Goal: Task Accomplishment & Management: Use online tool/utility

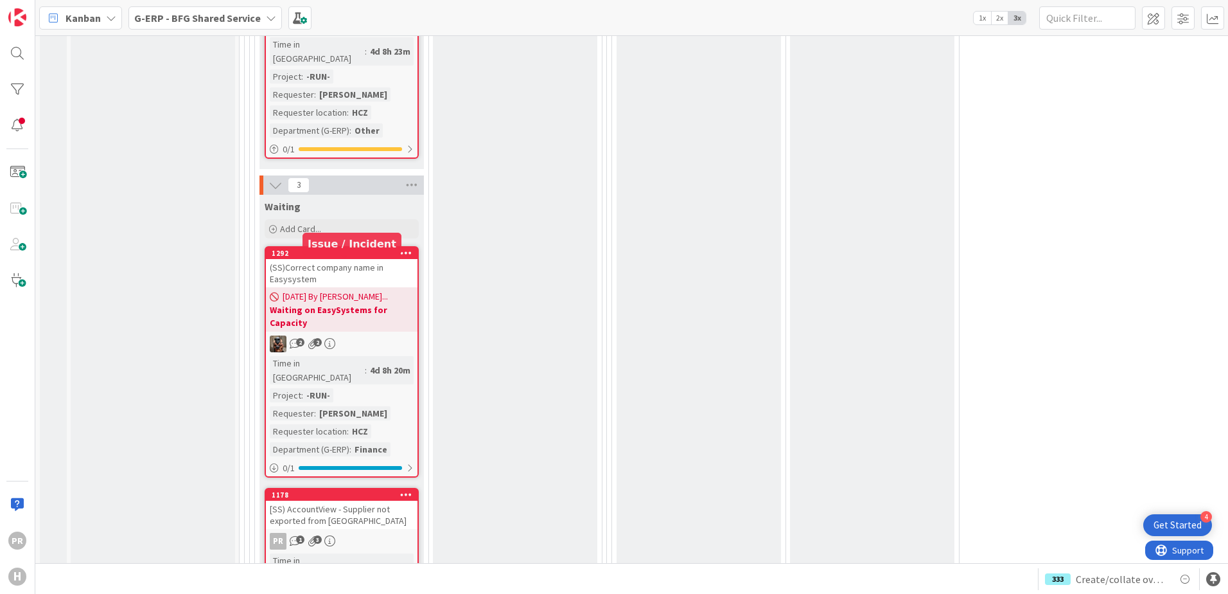
scroll to position [4048, 0]
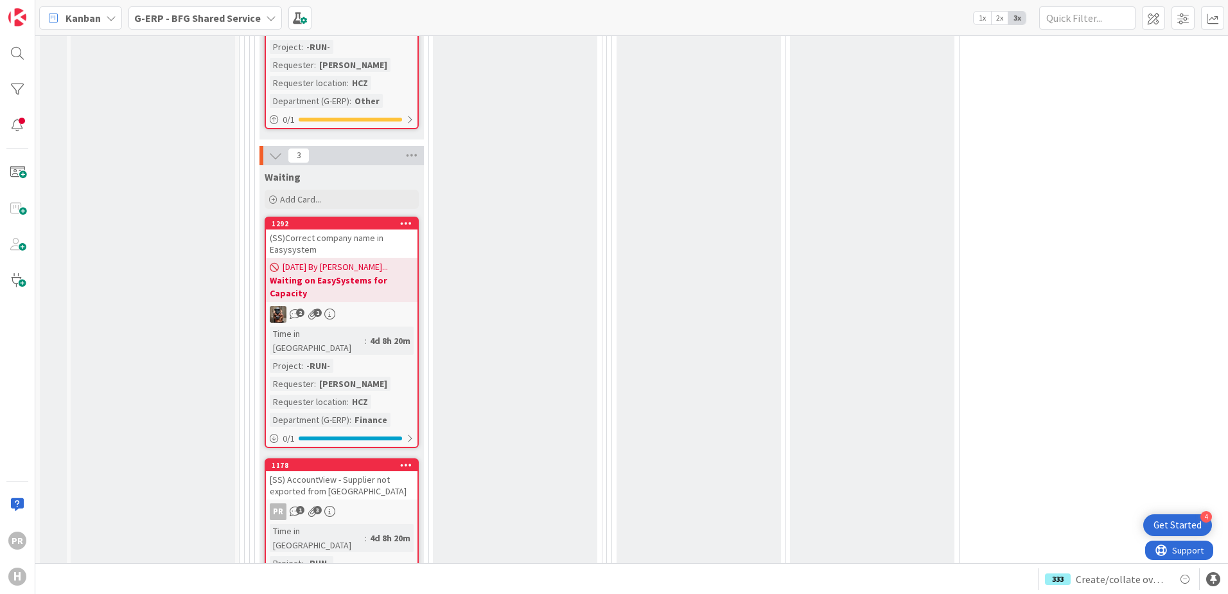
click at [329, 0] on div "[SS) AccountView - Supplier not exported from [GEOGRAPHIC_DATA]" at bounding box center [342, 485] width 152 height 28
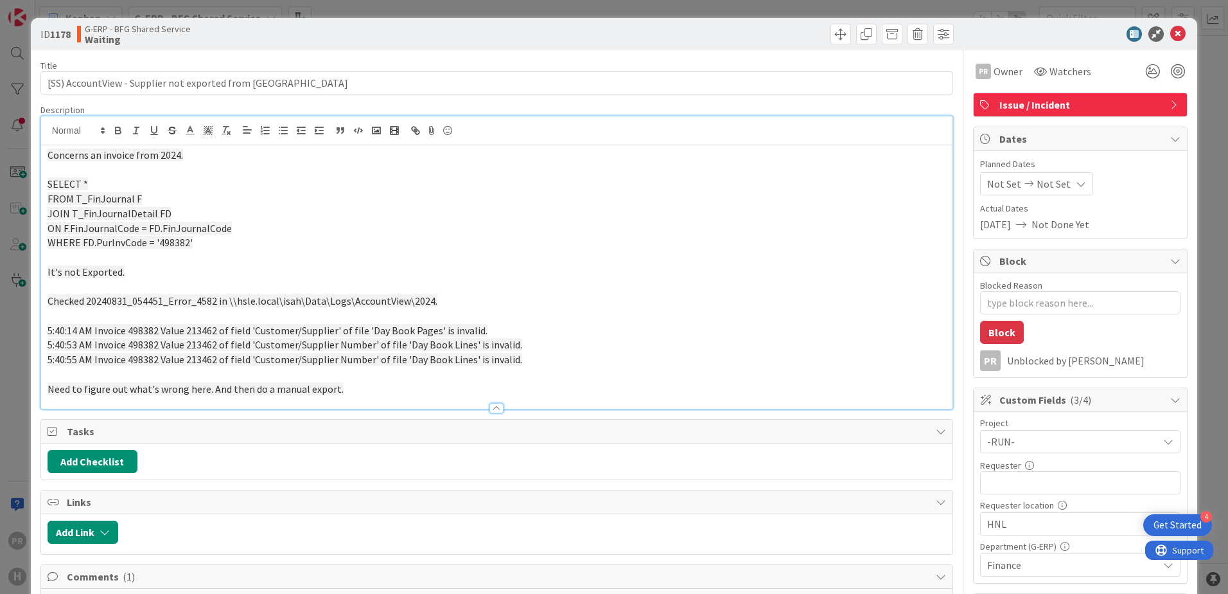
click at [225, 0] on div "Concerns an invoice from 2024. SELECT * FROM T_FinJournal F JOIN T_FinJournalDe…" at bounding box center [497, 276] width 912 height 263
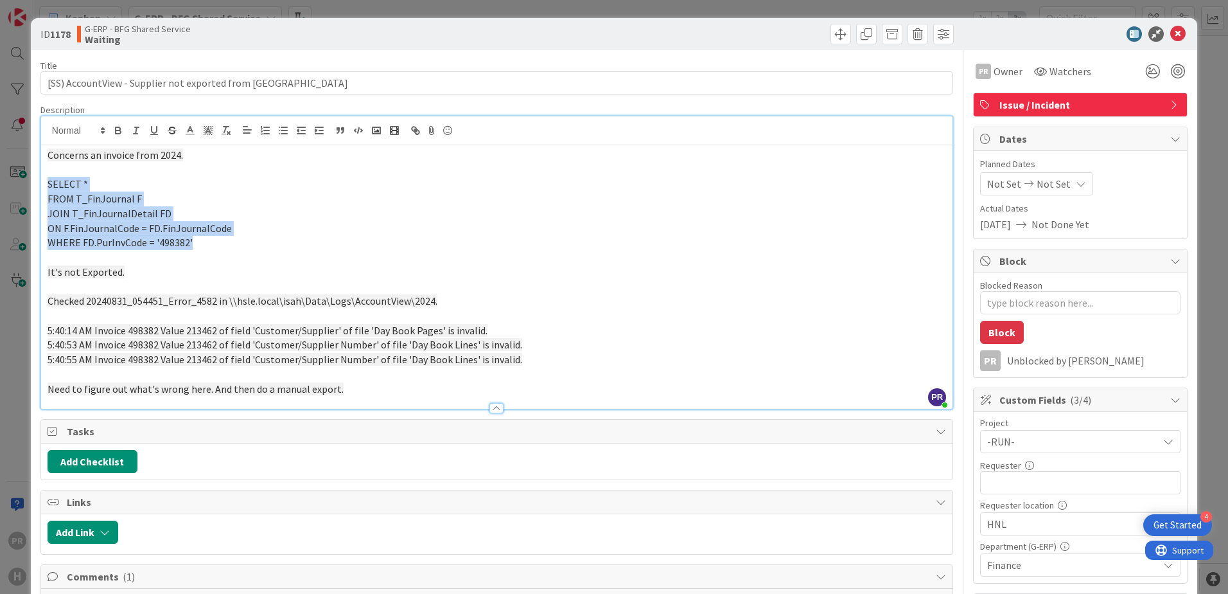
drag, startPoint x: 225, startPoint y: 248, endPoint x: 30, endPoint y: 184, distance: 204.8
copy div "SELECT * FROM T_FinJournal F JOIN T_FinJournalDetail FD ON F.FinJournalCode = F…"
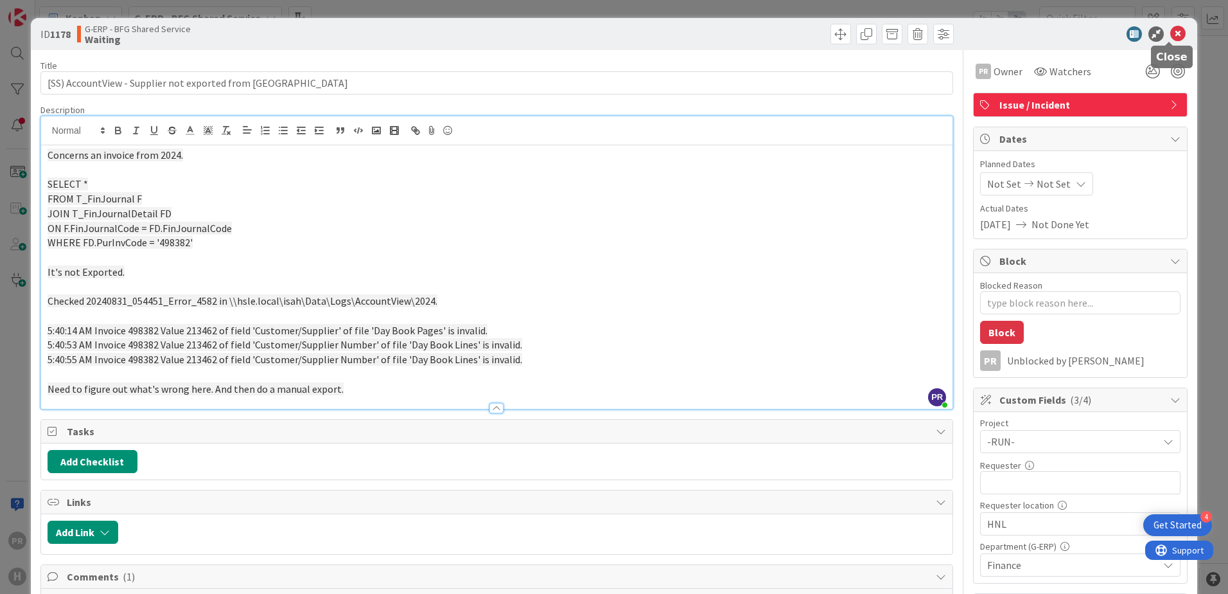
click at [329, 0] on icon at bounding box center [1178, 33] width 15 height 15
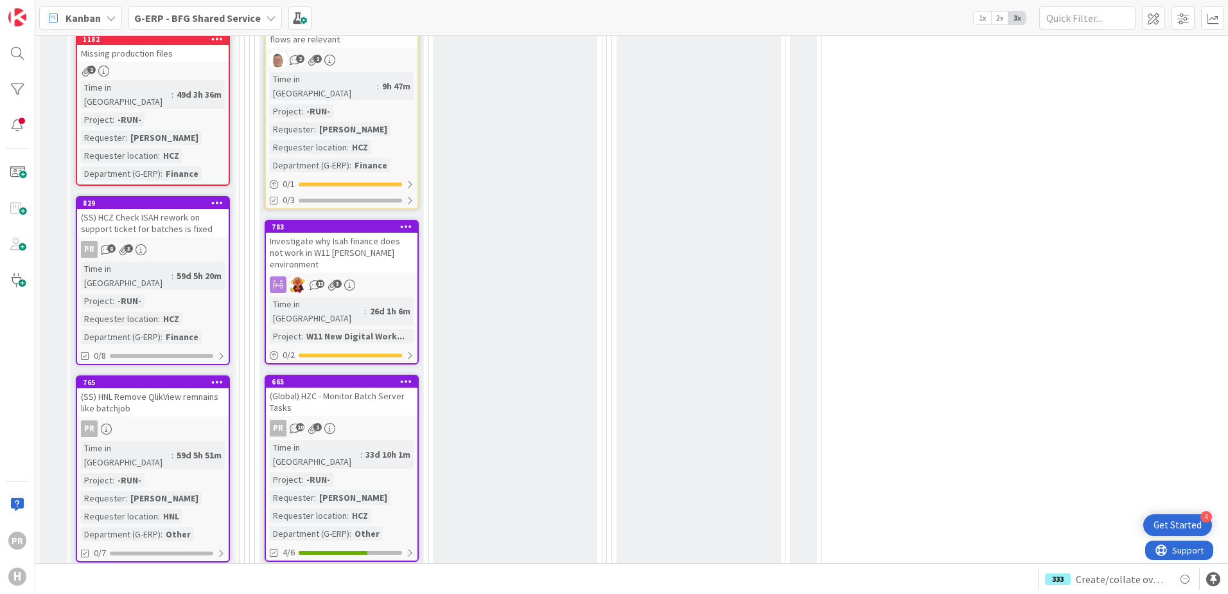
scroll to position [2209, 0]
click at [177, 0] on div "(SS) HNL AEPU’s are offline from EOS" at bounding box center [153, 593] width 152 height 17
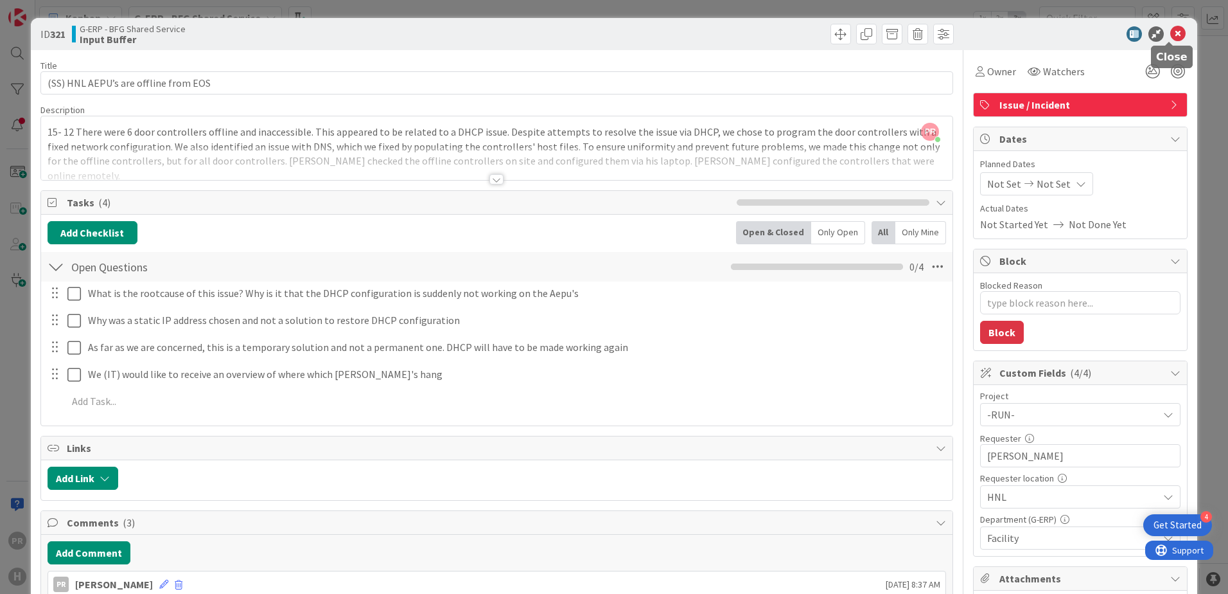
click at [329, 0] on icon at bounding box center [1178, 33] width 15 height 15
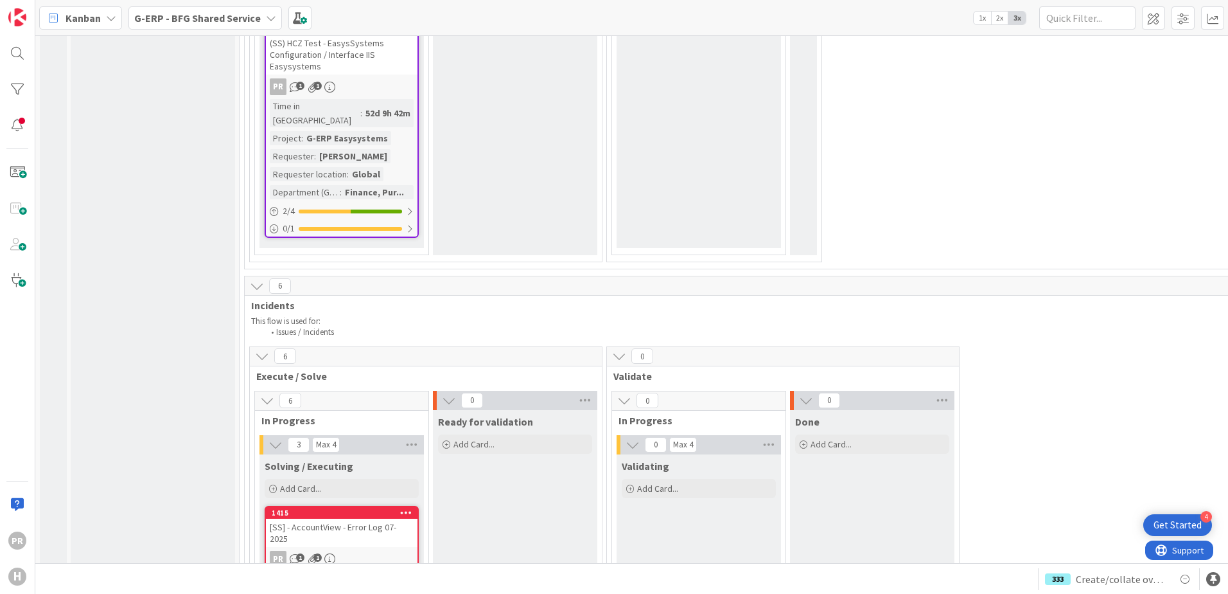
scroll to position [3301, 0]
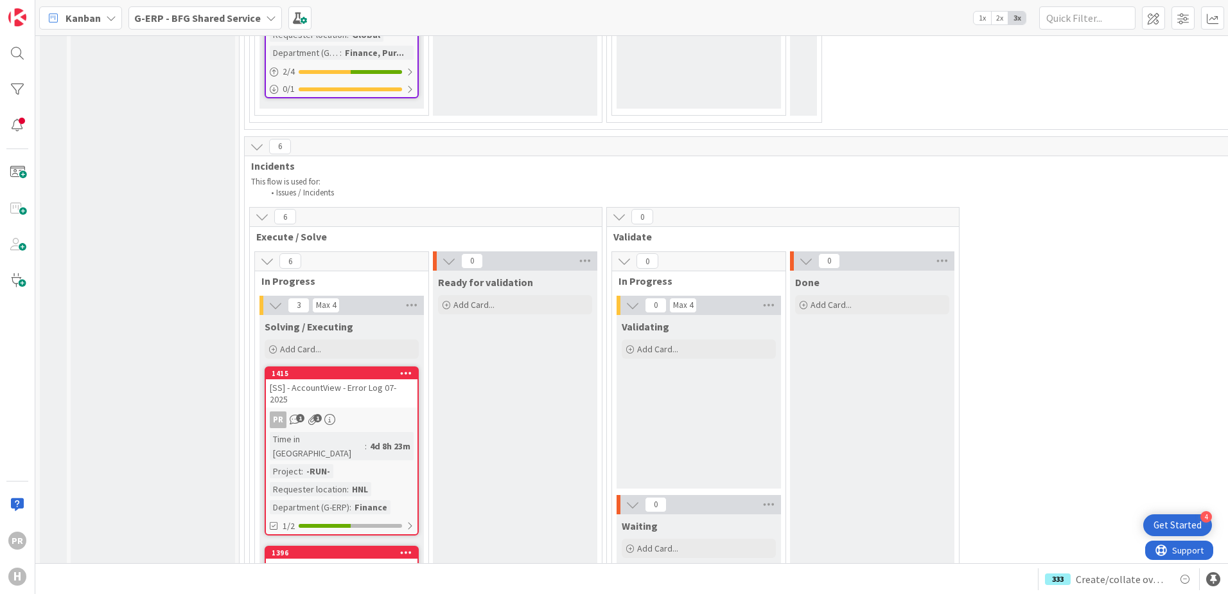
click at [329, 0] on link "1415 [SS] - AccountView - Error Log 07-2025 PR 1 1 Time in [GEOGRAPHIC_DATA] : …" at bounding box center [342, 450] width 154 height 169
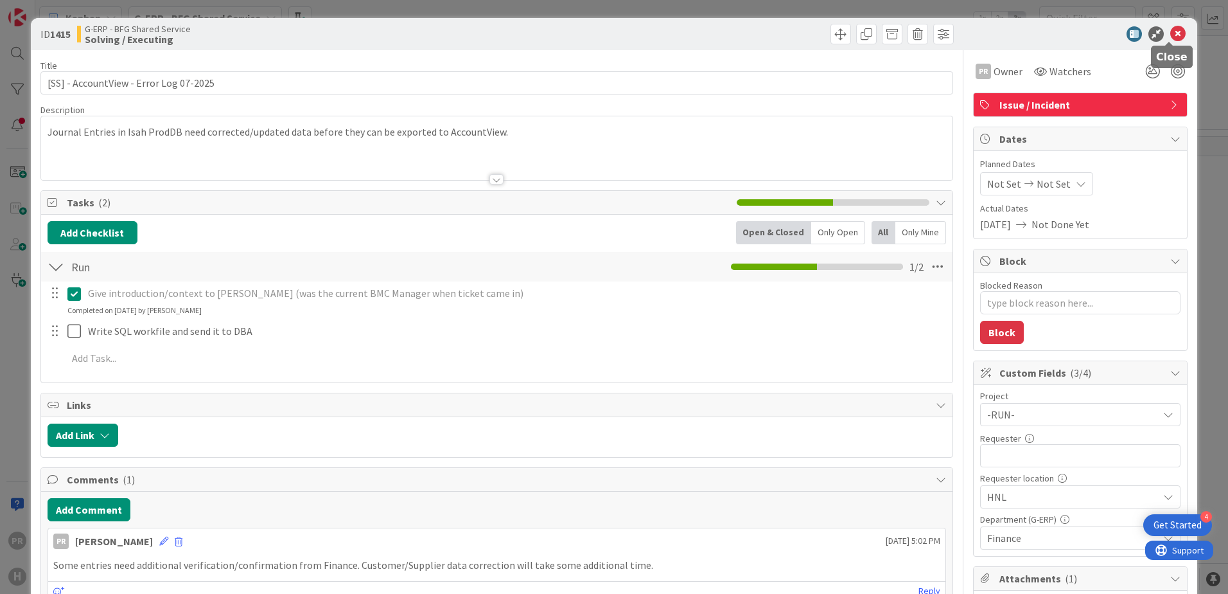
click at [329, 0] on icon at bounding box center [1178, 33] width 15 height 15
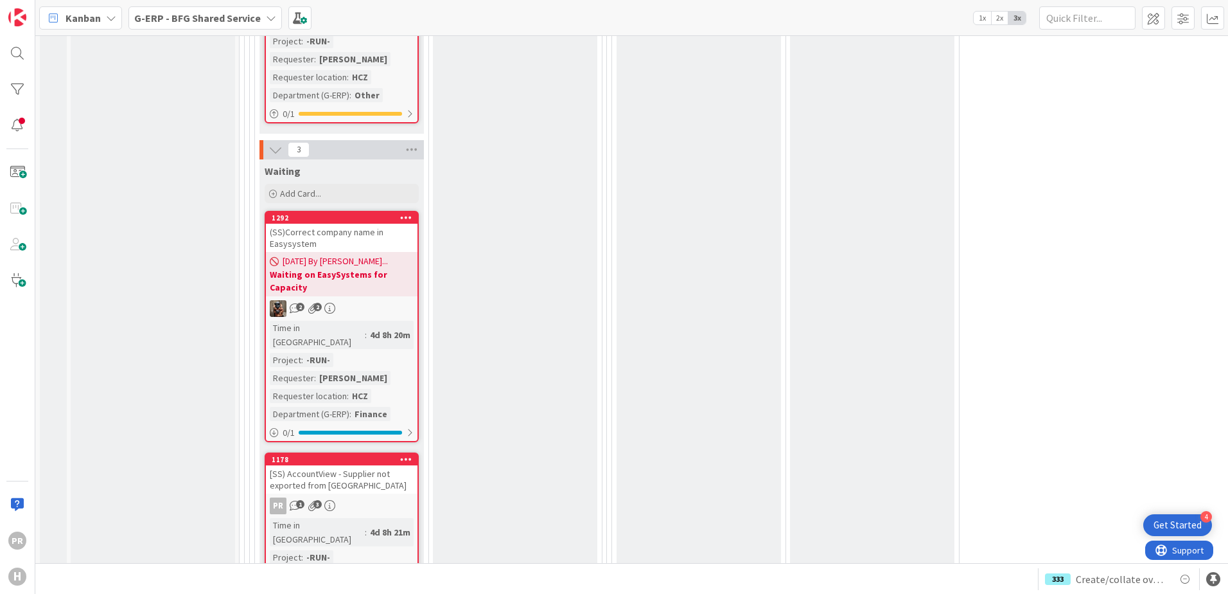
scroll to position [4072, 0]
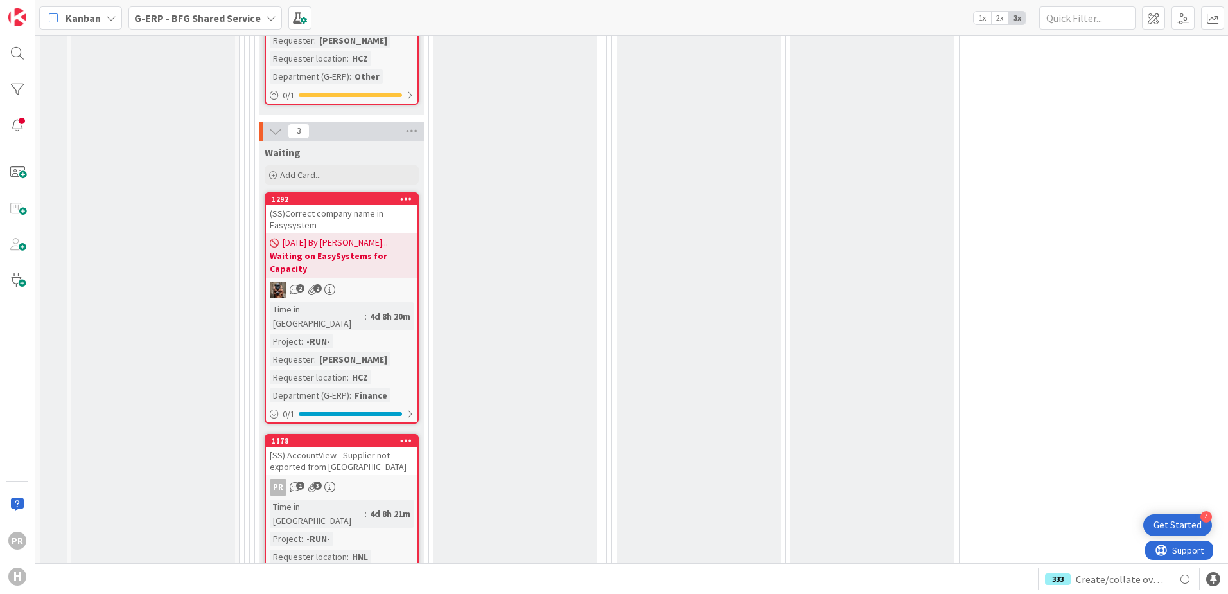
click at [329, 0] on div "[SS) AccountView - Supplier not exported from [GEOGRAPHIC_DATA]" at bounding box center [342, 461] width 152 height 28
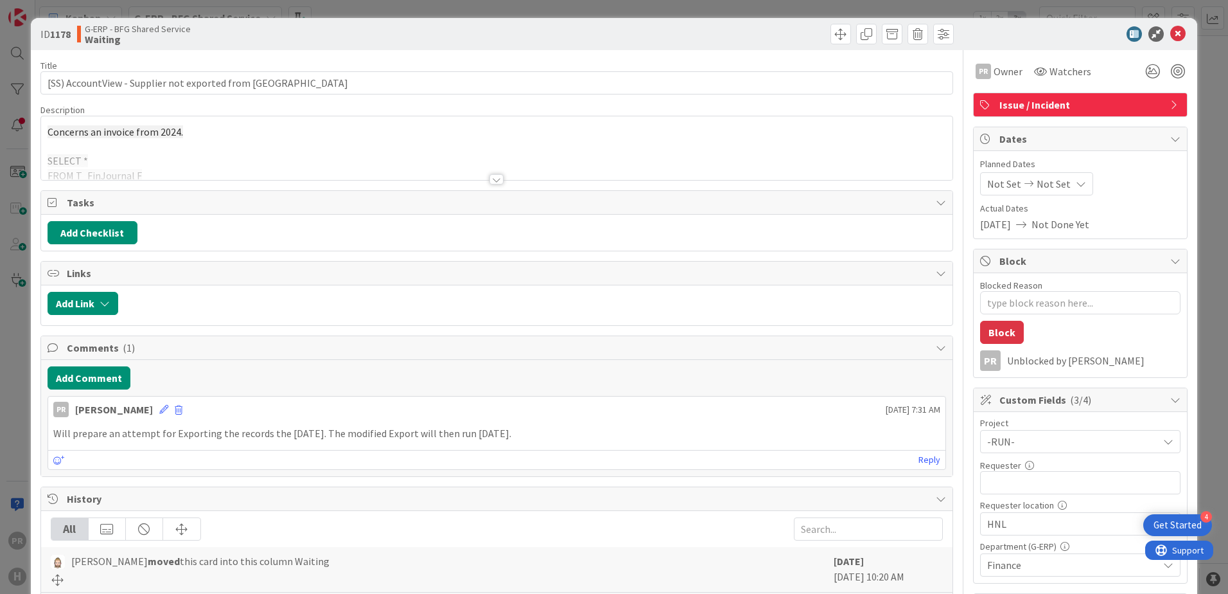
type textarea "x"
click at [118, 0] on button "Add Comment" at bounding box center [89, 377] width 83 height 23
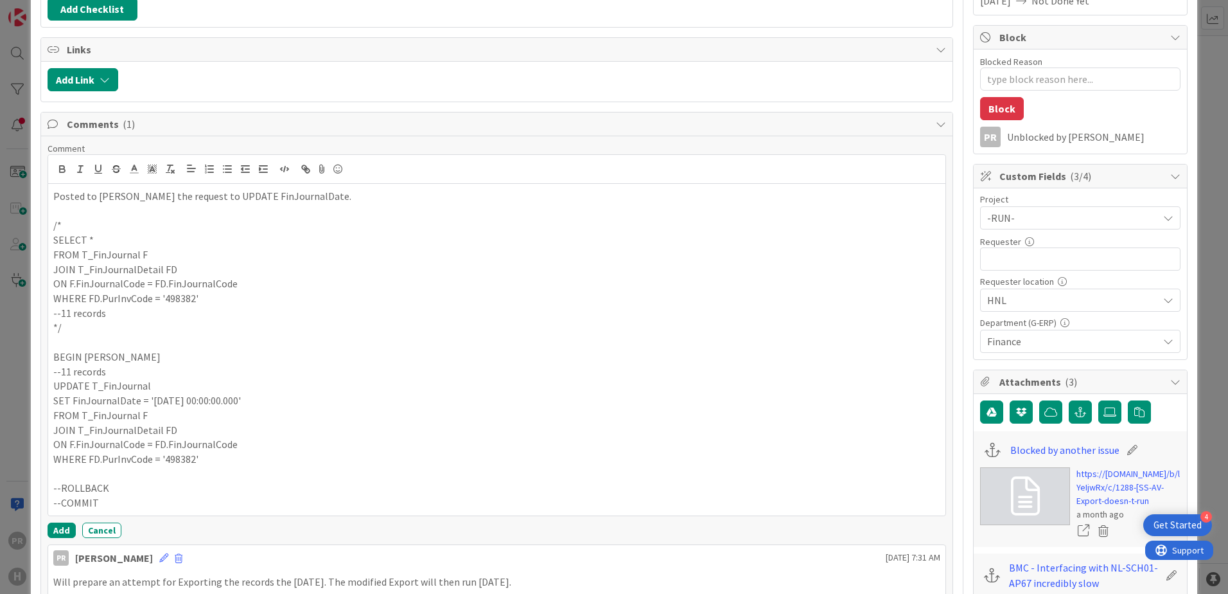
scroll to position [396, 0]
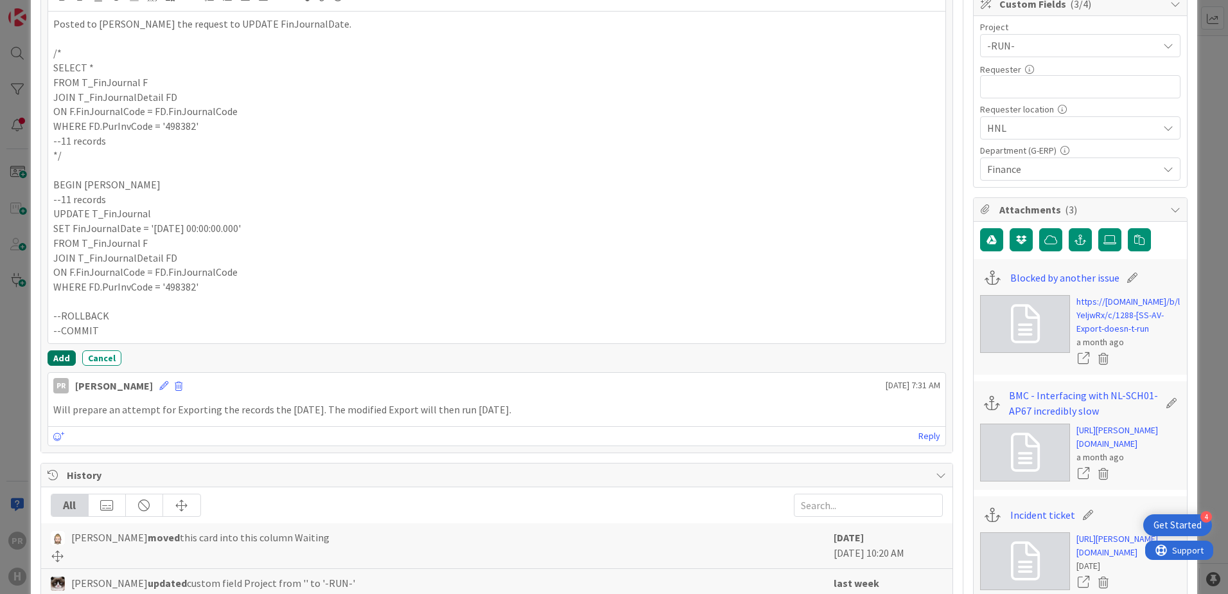
click at [61, 0] on button "Add" at bounding box center [62, 357] width 28 height 15
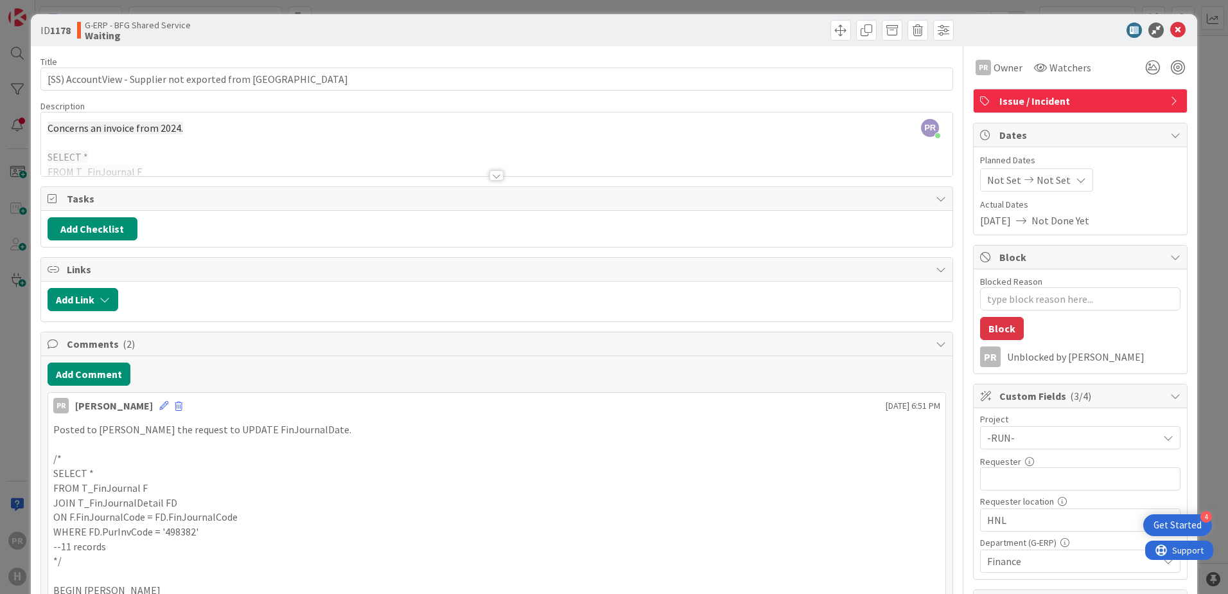
scroll to position [0, 0]
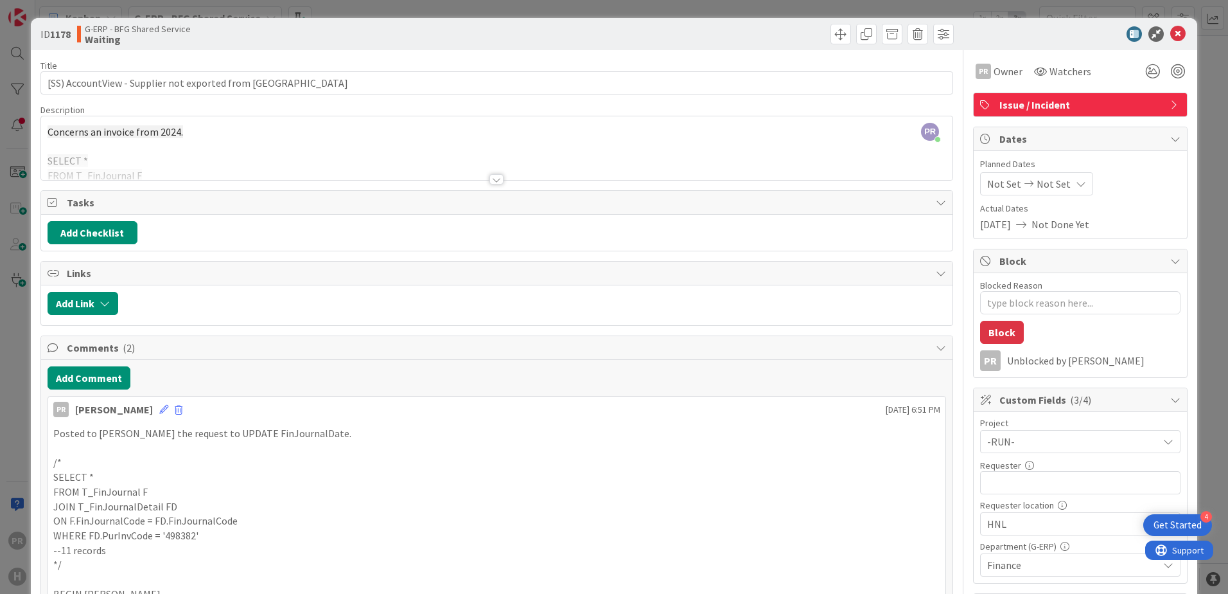
click at [329, 0] on div at bounding box center [497, 179] width 14 height 10
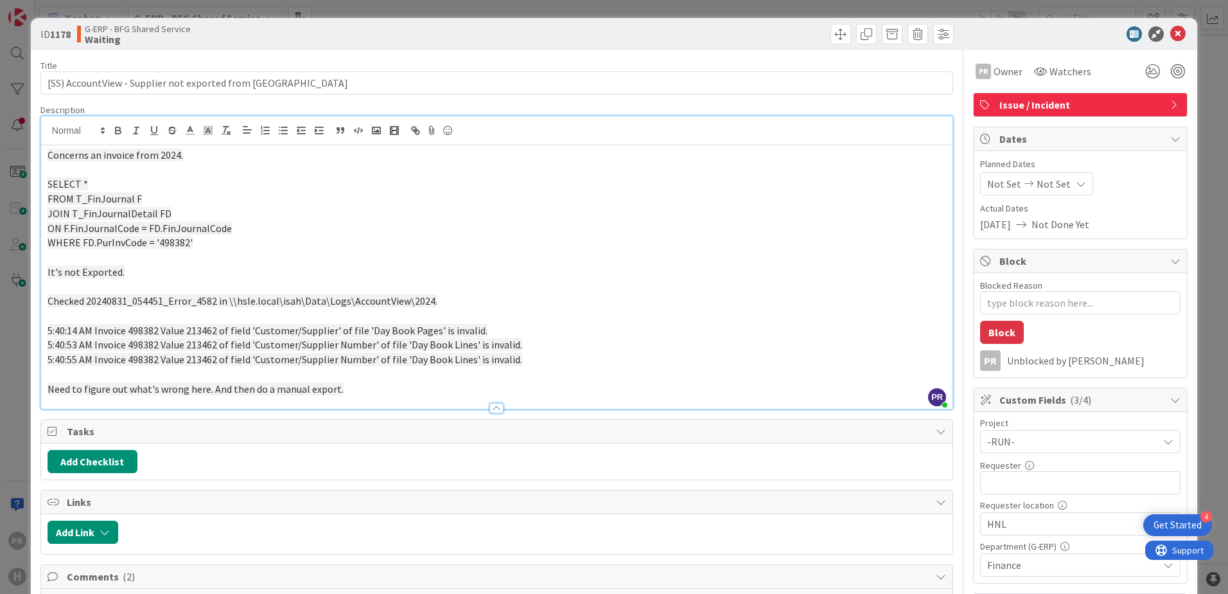
click at [172, 0] on span "WHERE FD.PurInvCode = '498382'" at bounding box center [120, 242] width 145 height 13
copy span "498382"
drag, startPoint x: 425, startPoint y: 302, endPoint x: 227, endPoint y: 301, distance: 197.9
click at [227, 0] on span "Checked 20240831_054451_Error_4582 in \\hsle.local\isah\Data\Logs\AccountView\2…" at bounding box center [243, 300] width 390 height 13
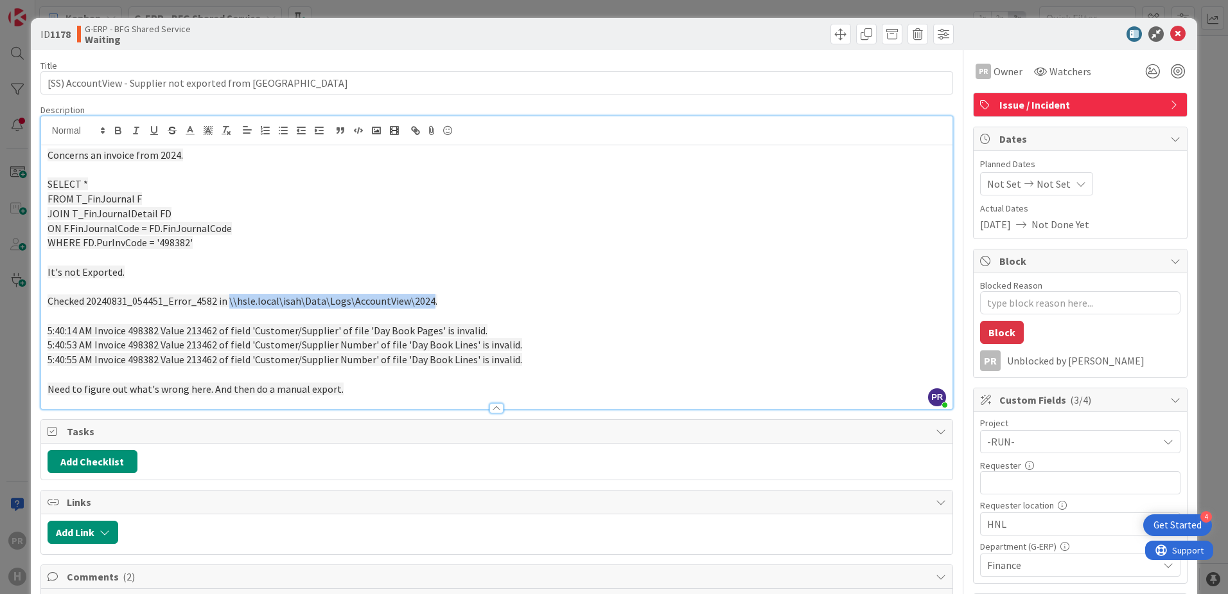
copy span "\\hsle.local\isah\Data\Logs\AccountView\2024"
click at [140, 0] on span "5:40:14 AM Invoice 498382 Value 213462 of field 'Customer/Supplier' of file 'Da…" at bounding box center [268, 330] width 440 height 13
click at [206, 0] on span "5:40:14 AM Invoice 498382 Value 213462 of field 'Customer/Supplier' of file 'Da…" at bounding box center [268, 330] width 440 height 13
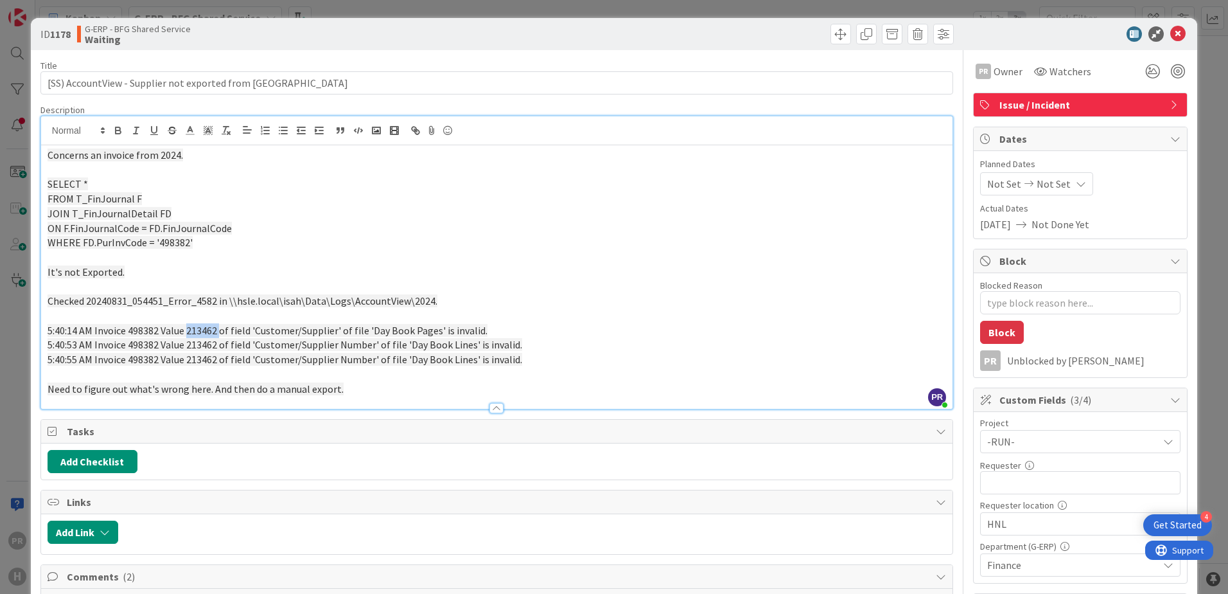
copy span "213462"
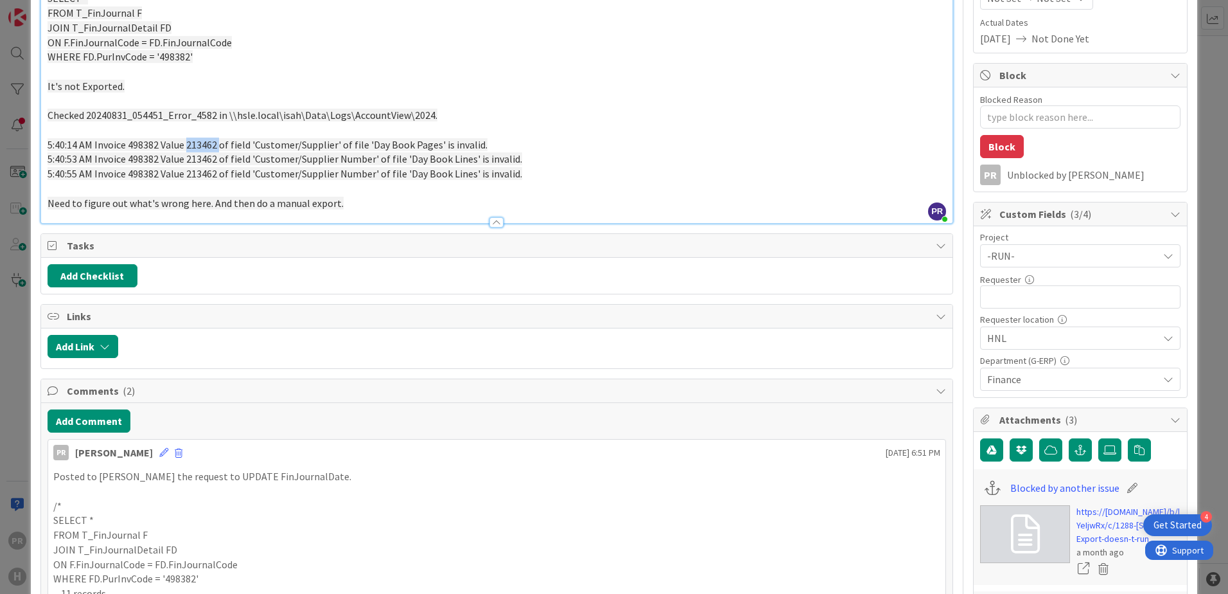
scroll to position [193, 0]
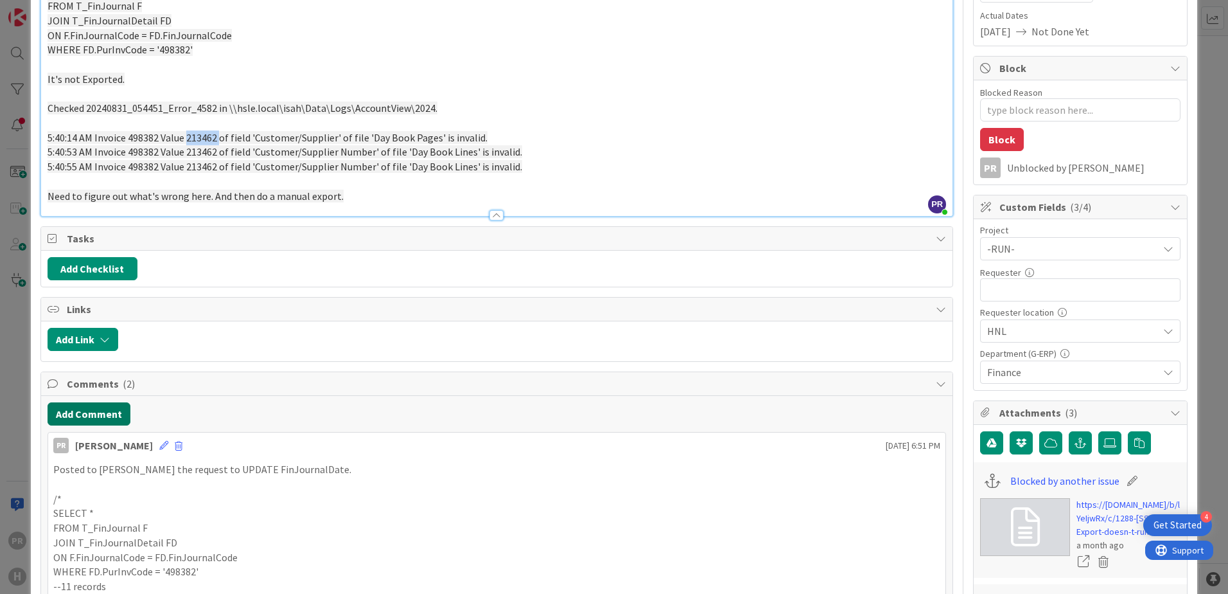
click at [119, 0] on button "Add Comment" at bounding box center [89, 413] width 83 height 23
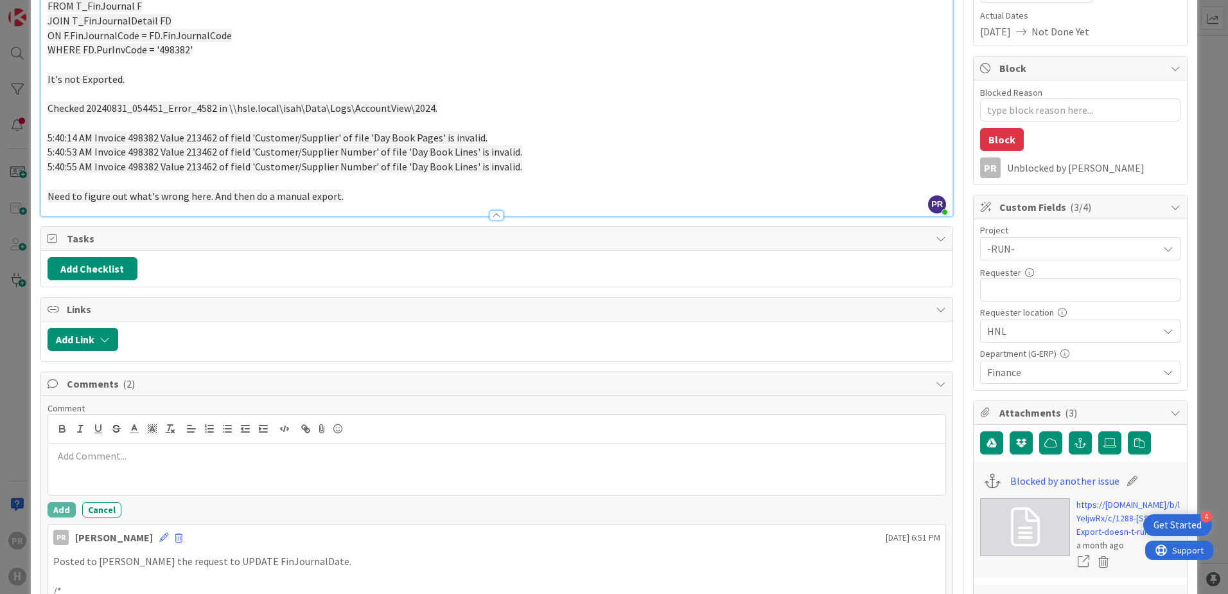
click at [132, 0] on p at bounding box center [496, 455] width 887 height 15
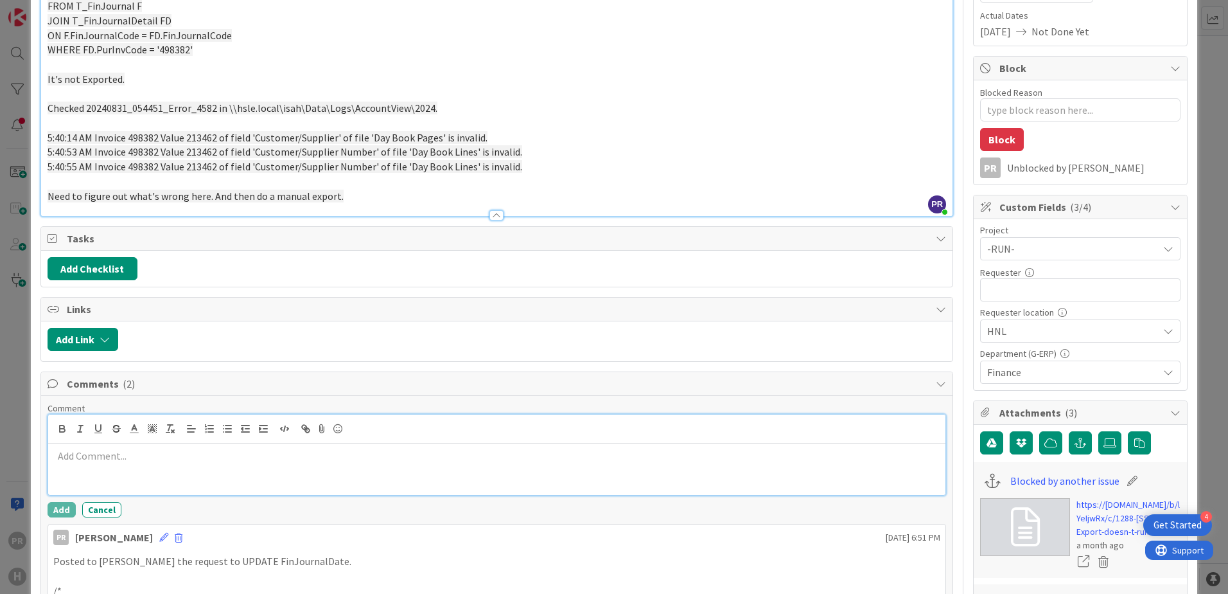
click at [174, 0] on p at bounding box center [496, 455] width 887 height 15
click at [325, 0] on icon at bounding box center [322, 429] width 15 height 18
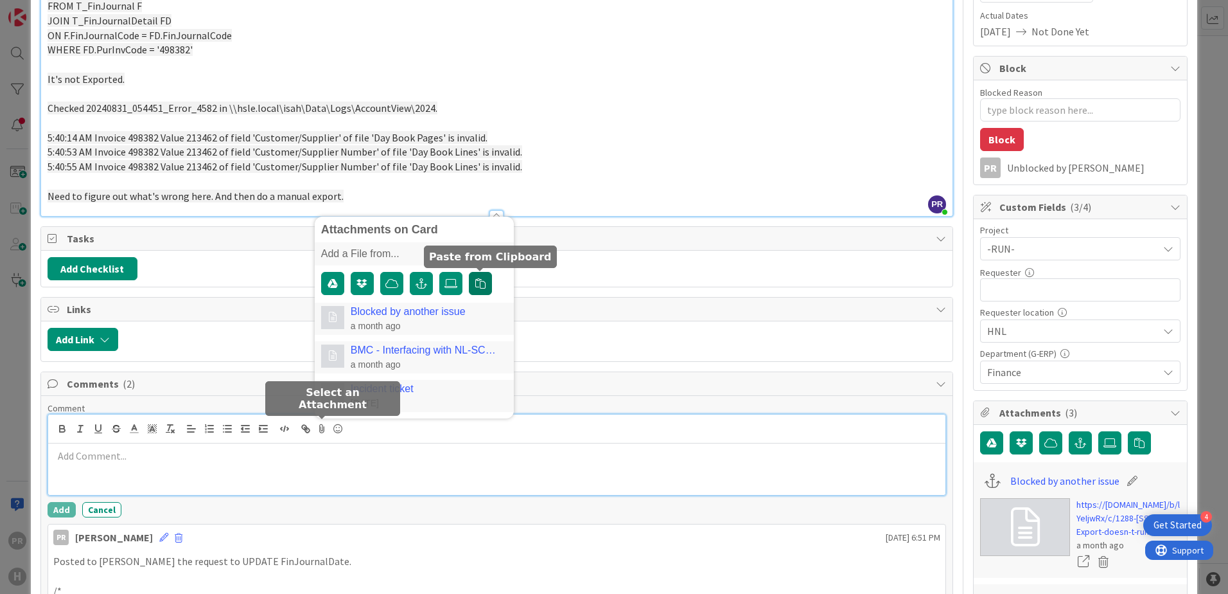
click at [329, 0] on button "button" at bounding box center [480, 283] width 23 height 23
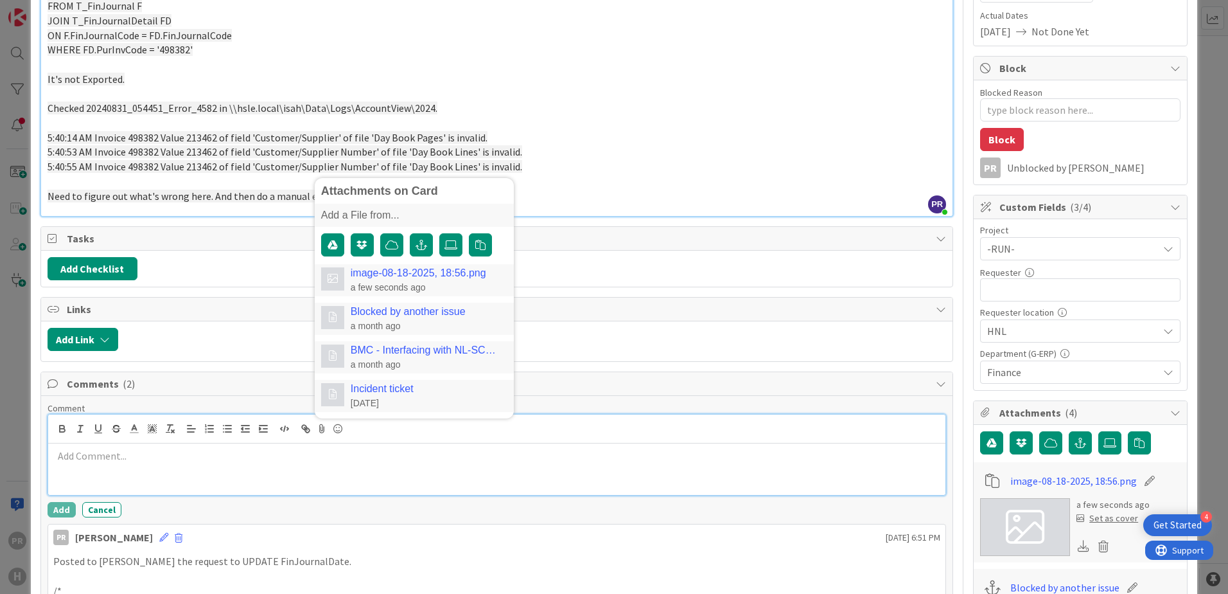
type textarea "x"
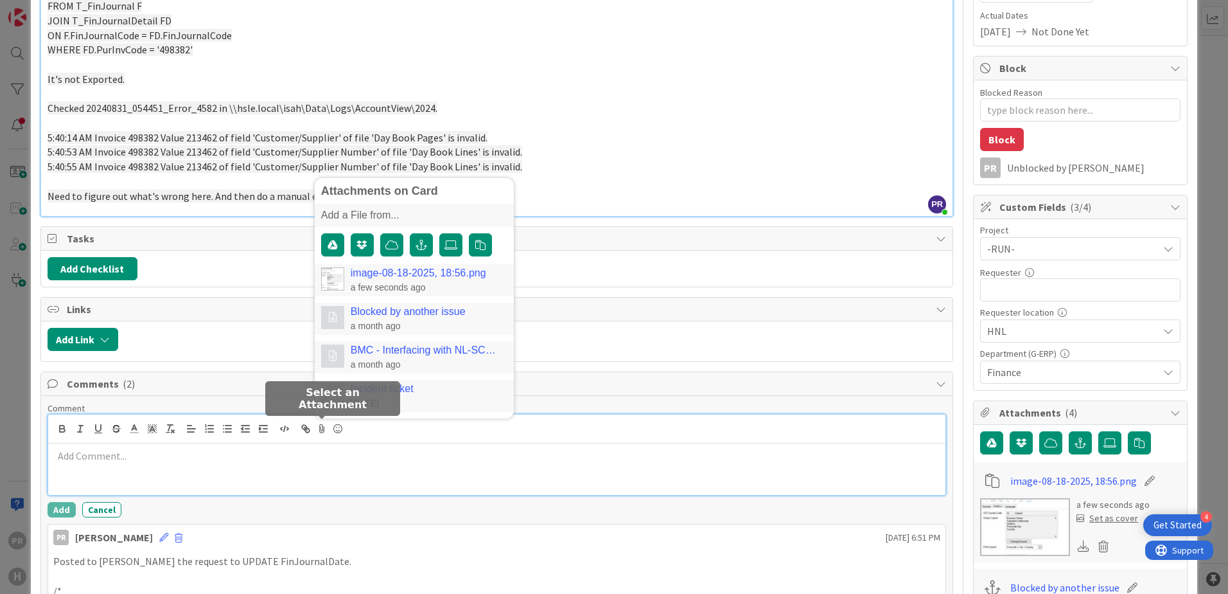
click at [329, 0] on link "image-08-18-2025, 18:56.png" at bounding box center [419, 273] width 136 height 12
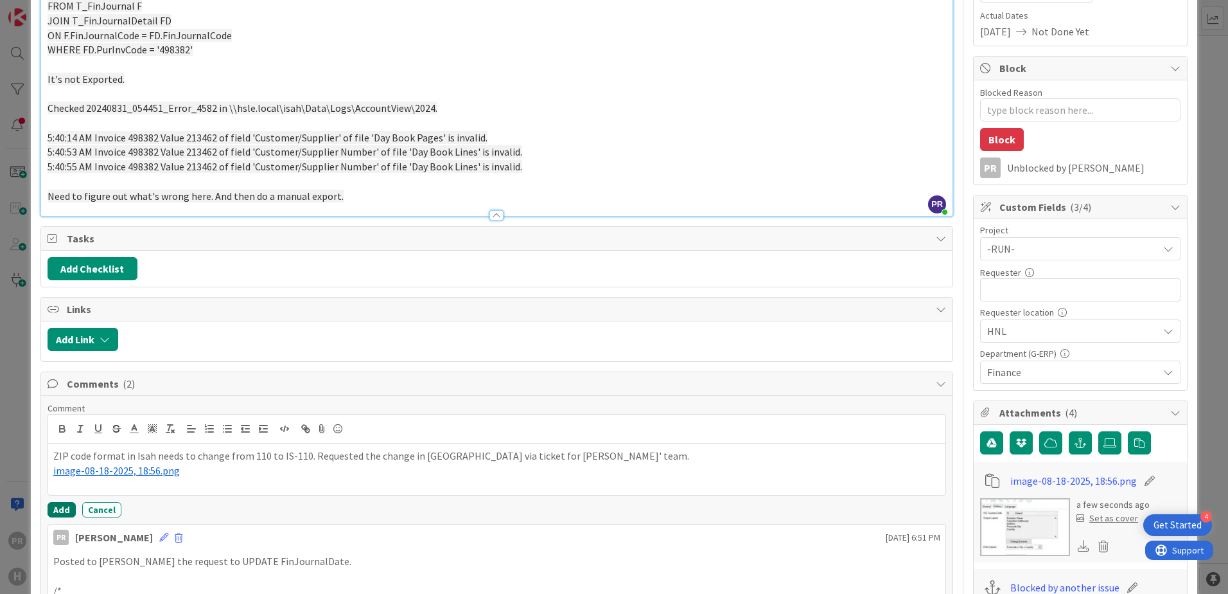
click at [68, 0] on button "Add" at bounding box center [62, 509] width 28 height 15
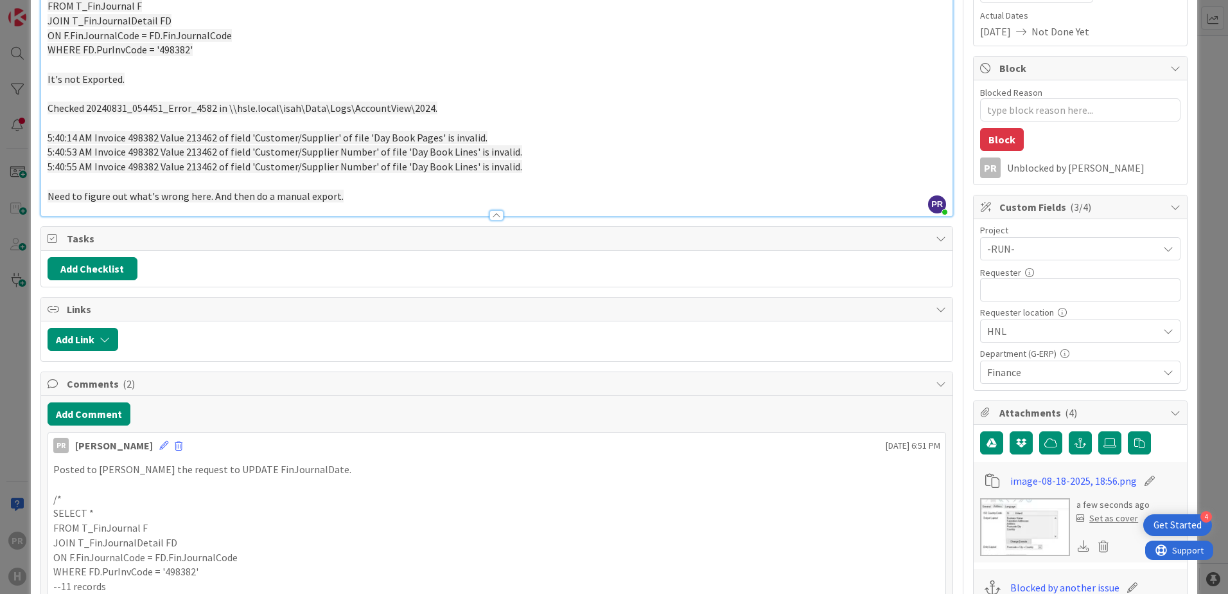
type textarea "x"
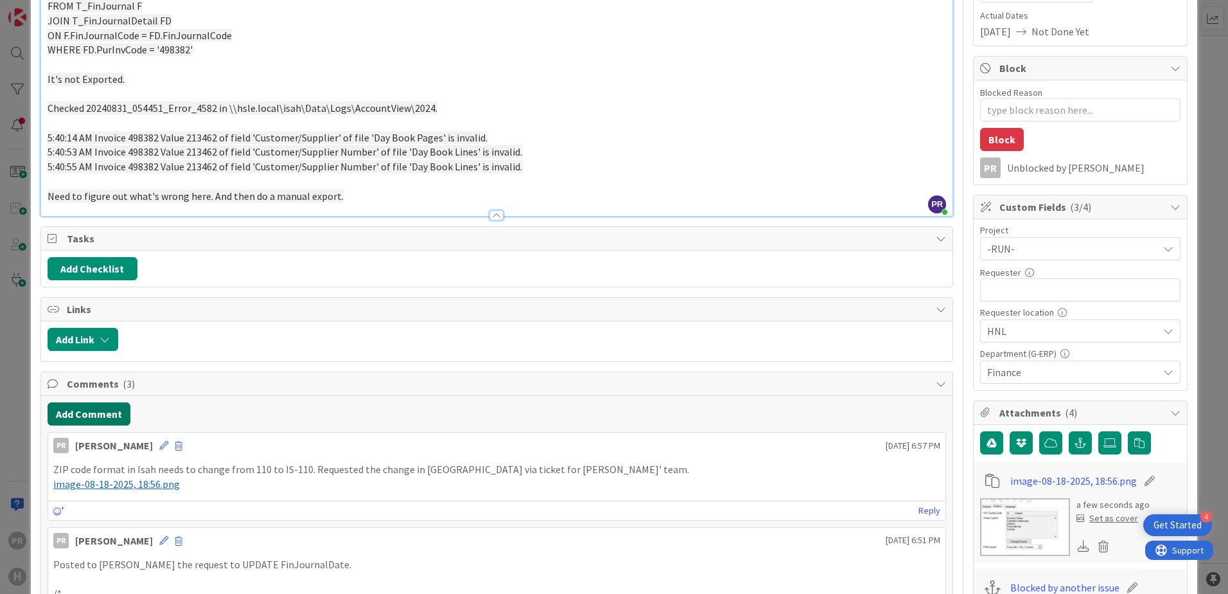
click at [117, 0] on button "Add Comment" at bounding box center [89, 413] width 83 height 23
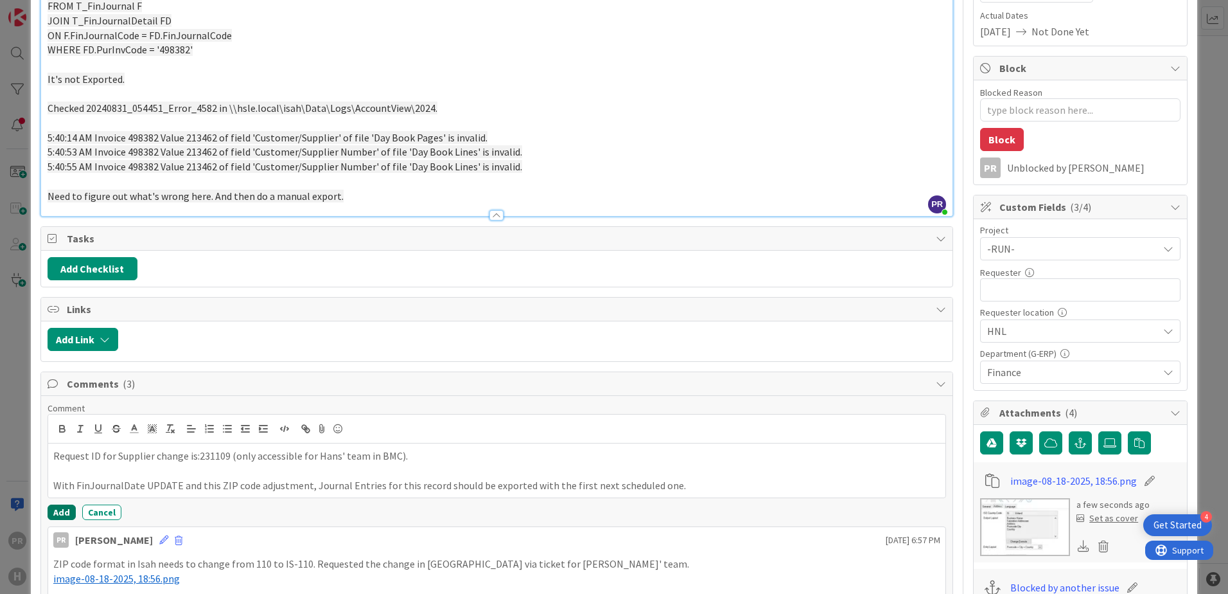
click at [55, 0] on button "Add" at bounding box center [62, 511] width 28 height 15
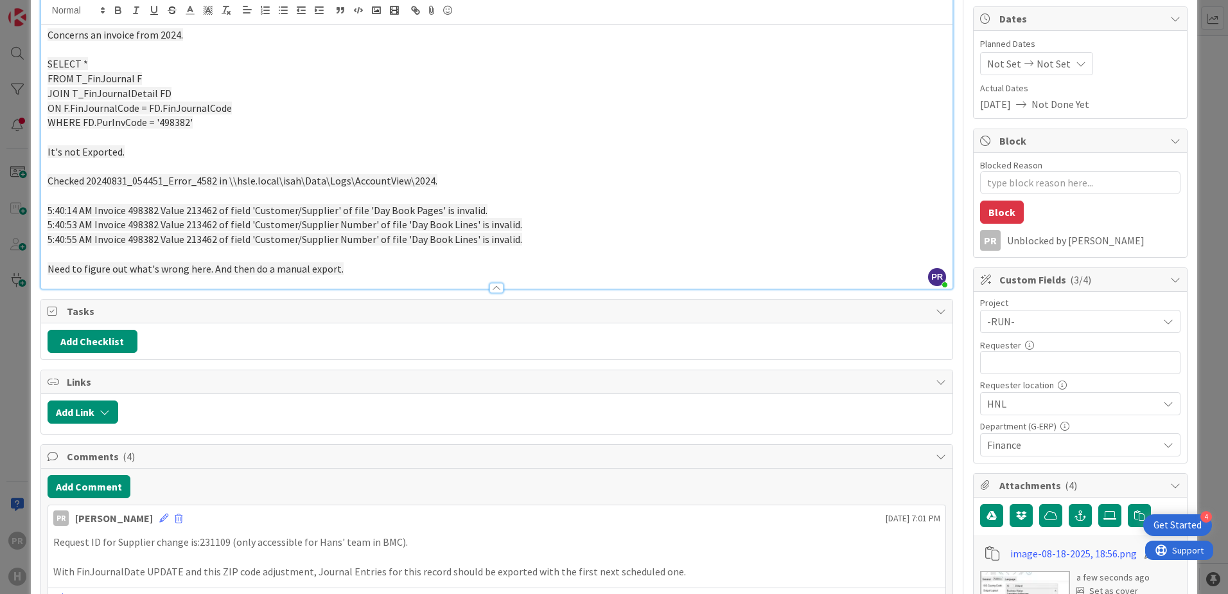
scroll to position [0, 0]
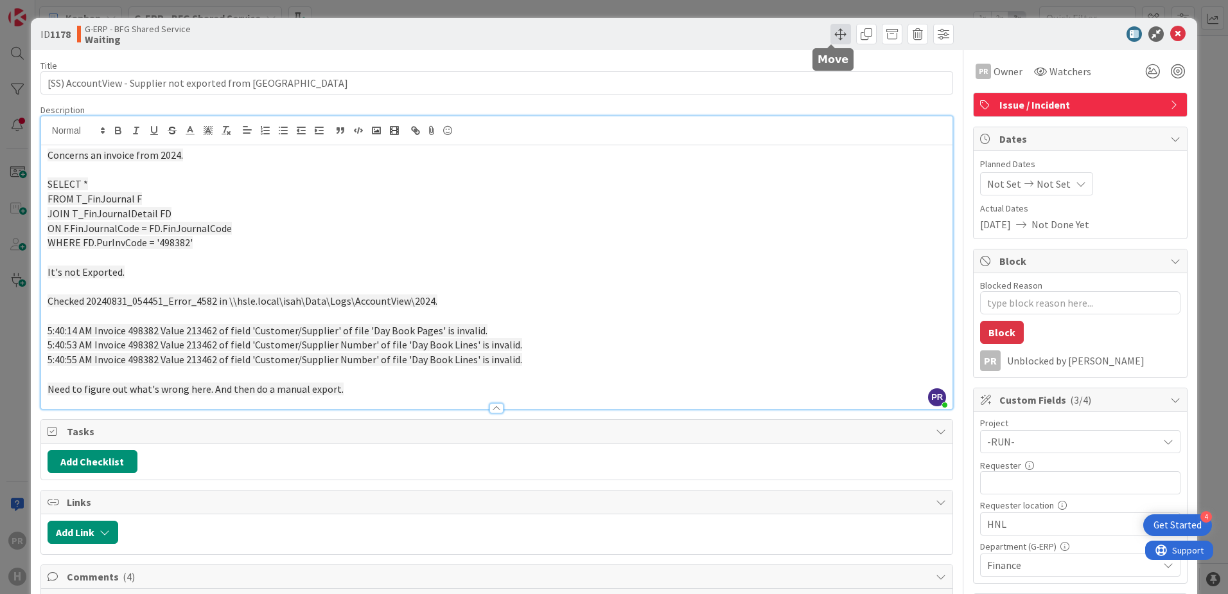
click at [329, 0] on span at bounding box center [841, 34] width 21 height 21
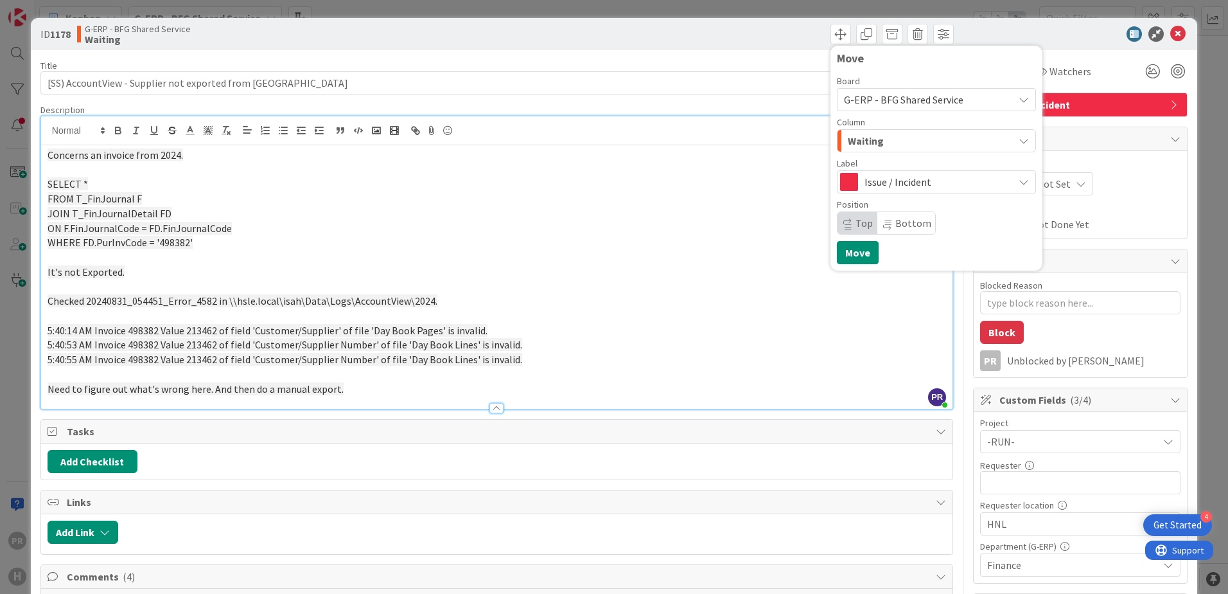
click at [329, 0] on div "Waiting" at bounding box center [929, 140] width 169 height 21
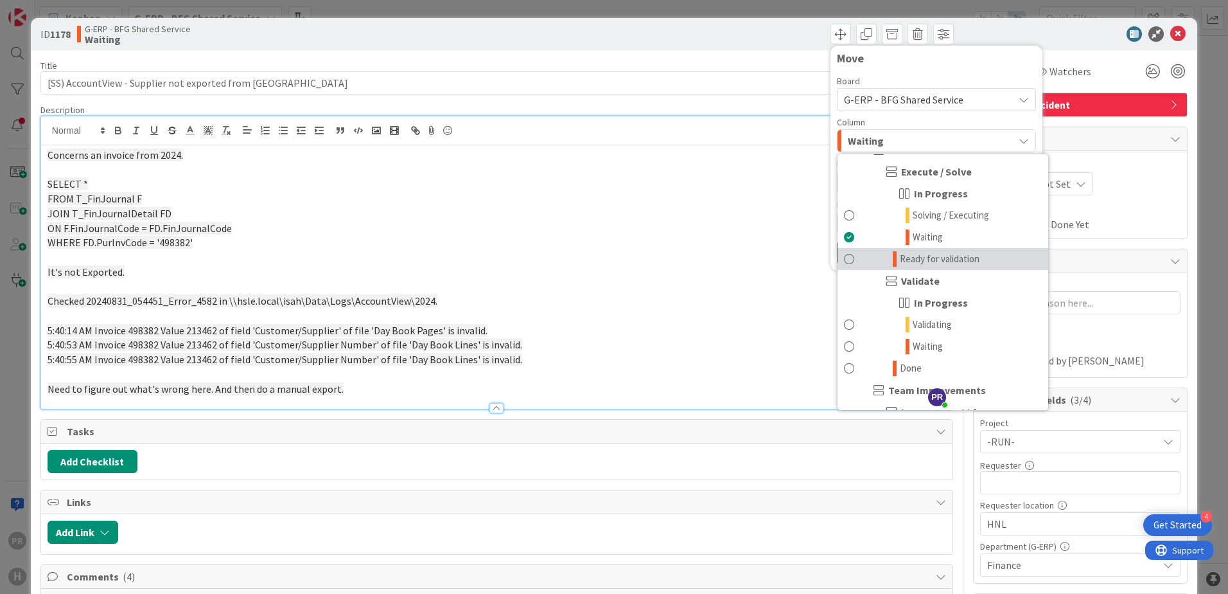
scroll to position [1221, 0]
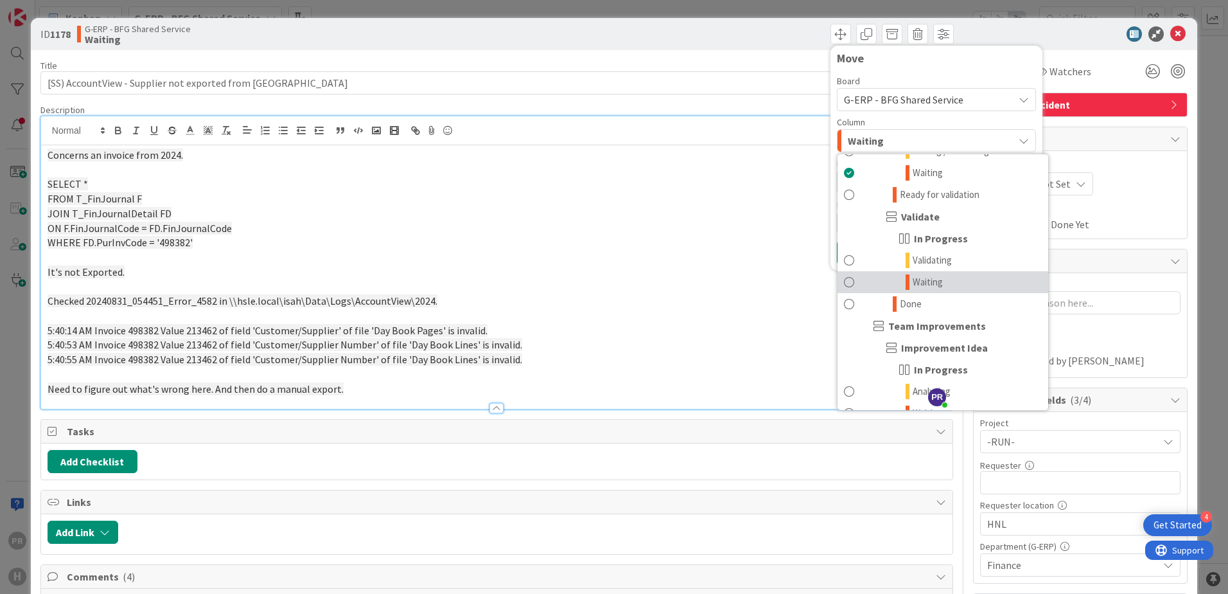
click at [329, 0] on link "Waiting" at bounding box center [943, 282] width 211 height 22
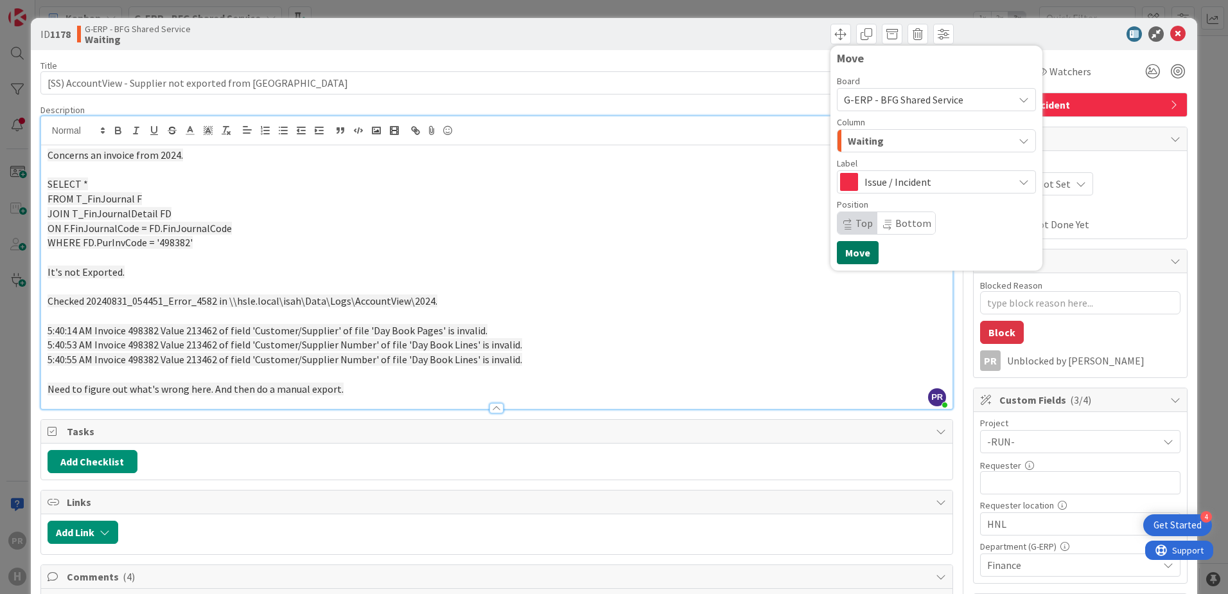
click at [329, 0] on button "Move" at bounding box center [858, 252] width 42 height 23
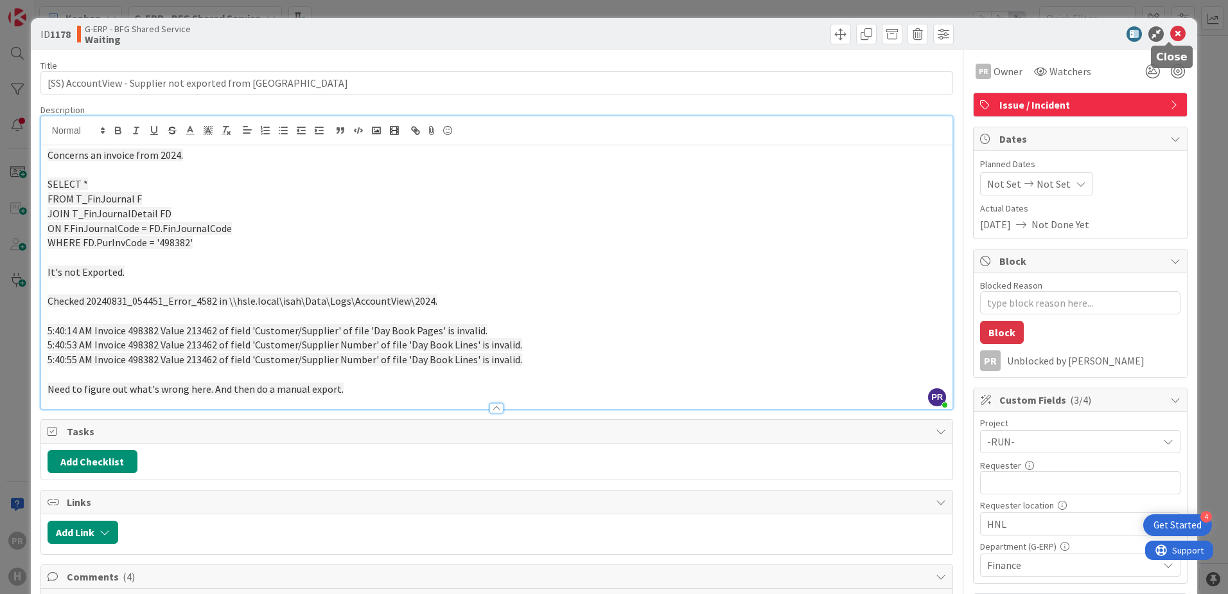
click at [329, 0] on icon at bounding box center [1178, 33] width 15 height 15
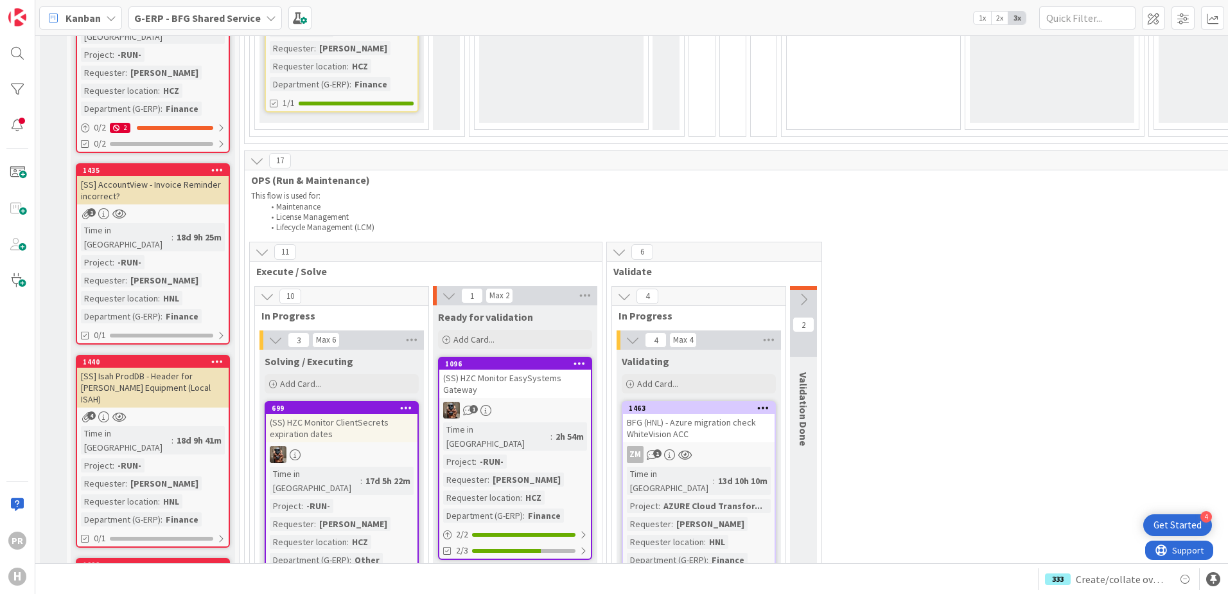
scroll to position [707, 0]
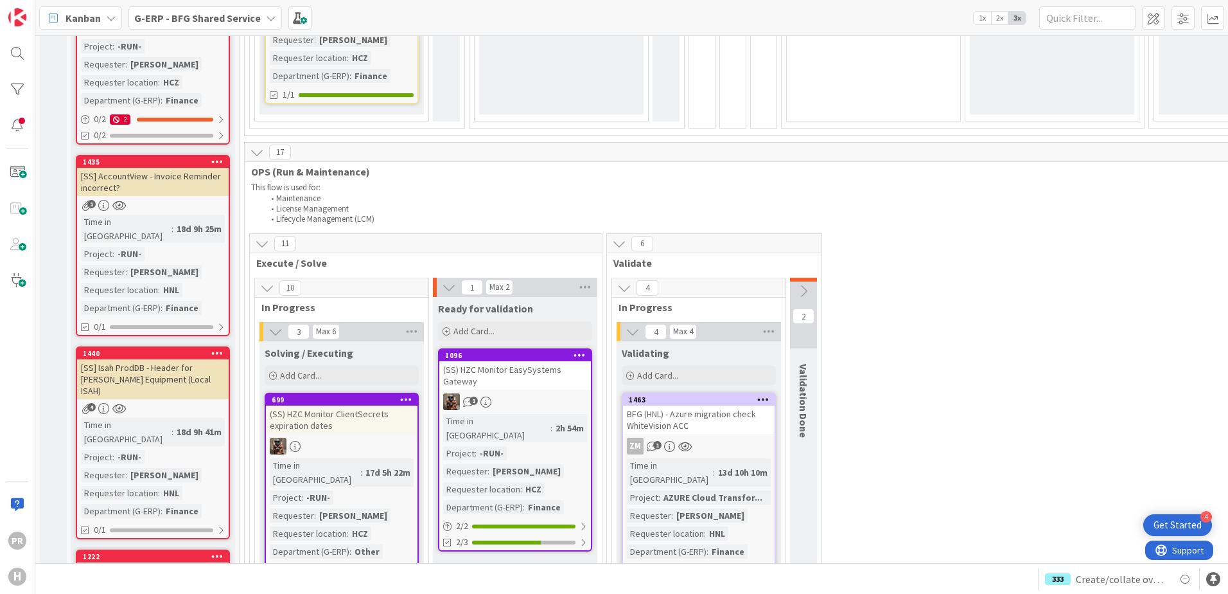
click at [179, 0] on div "[SS] Isah ProdDB - Header for [PERSON_NAME] Equipment (Local ISAH)" at bounding box center [153, 379] width 152 height 40
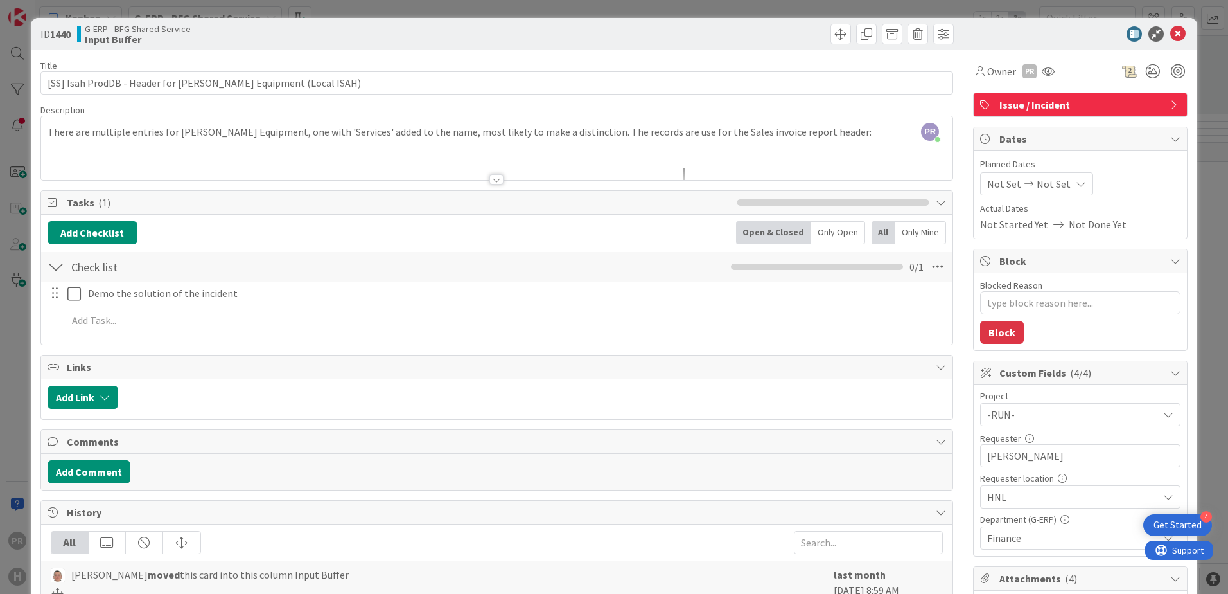
click at [329, 0] on div at bounding box center [497, 179] width 14 height 10
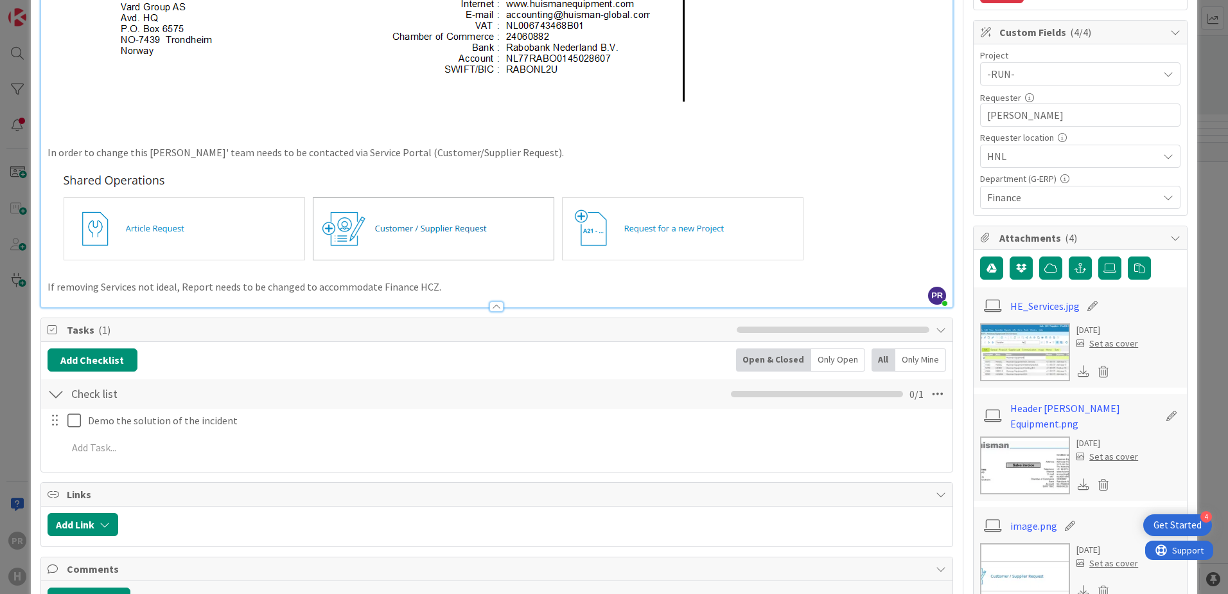
scroll to position [385, 0]
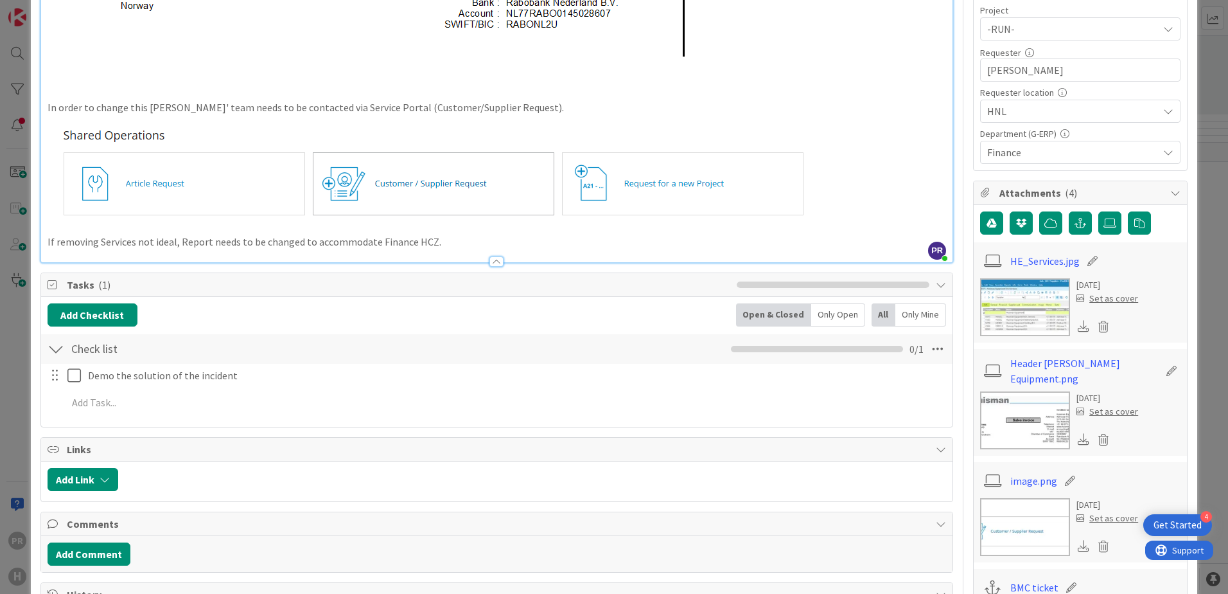
click at [329, 0] on img at bounding box center [1025, 307] width 90 height 58
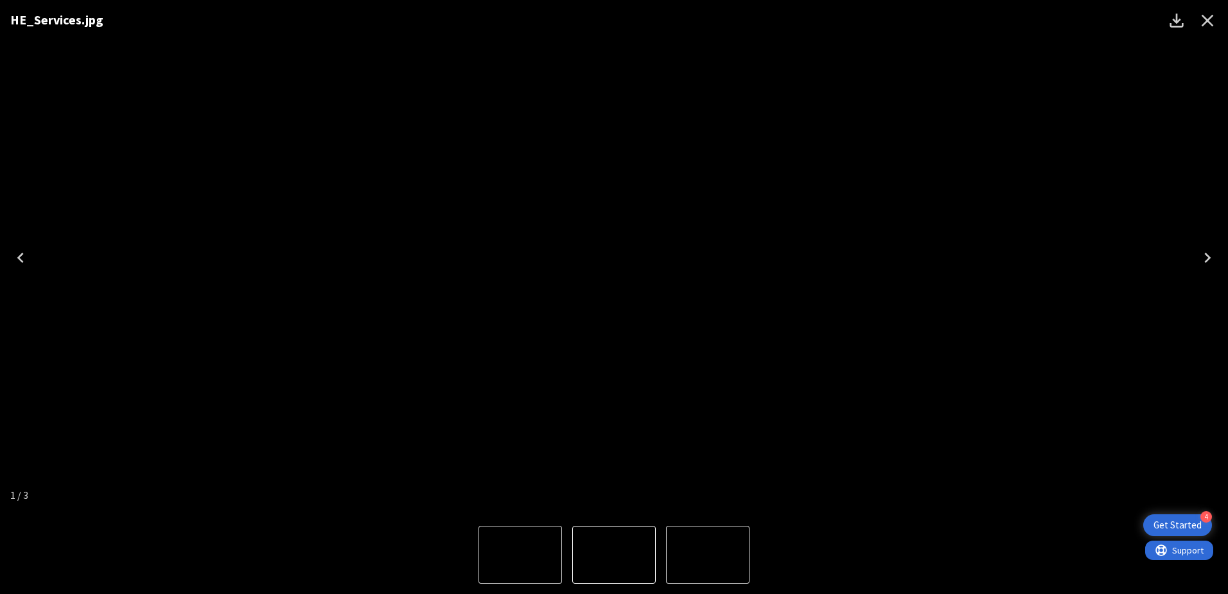
click at [329, 0] on icon "Close" at bounding box center [1208, 20] width 21 height 21
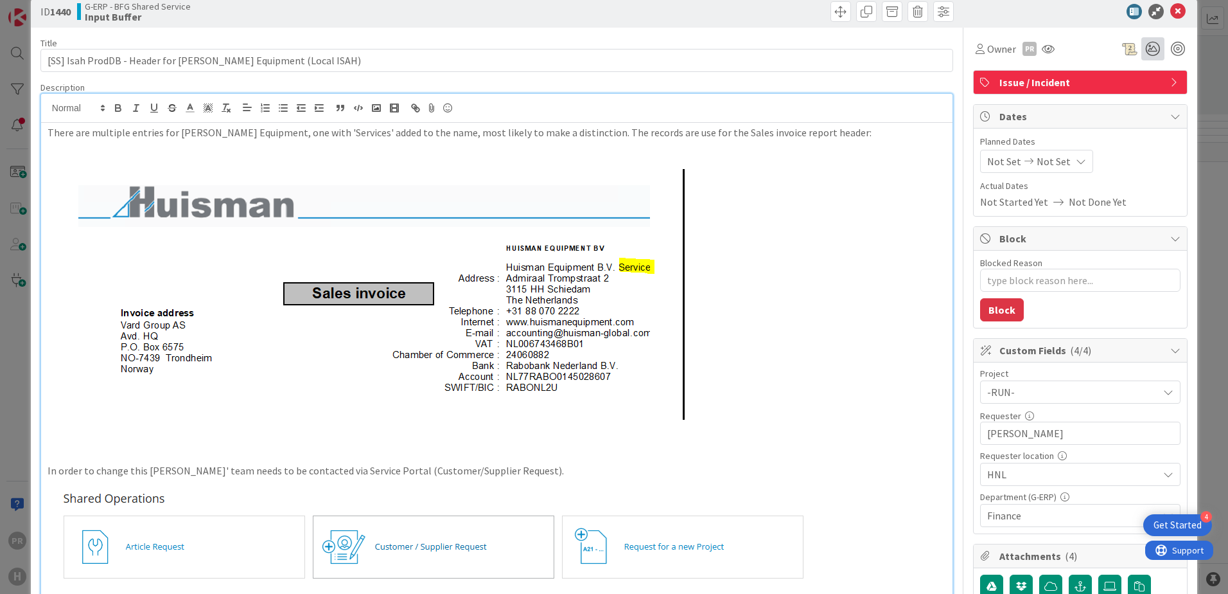
scroll to position [0, 0]
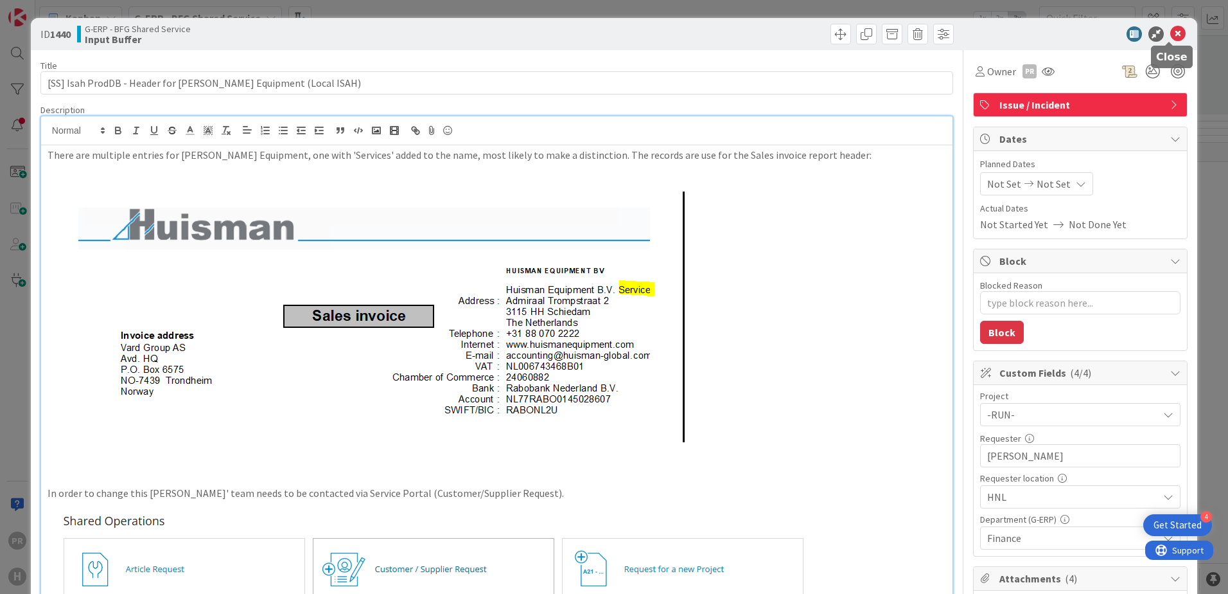
click at [329, 0] on icon at bounding box center [1178, 33] width 15 height 15
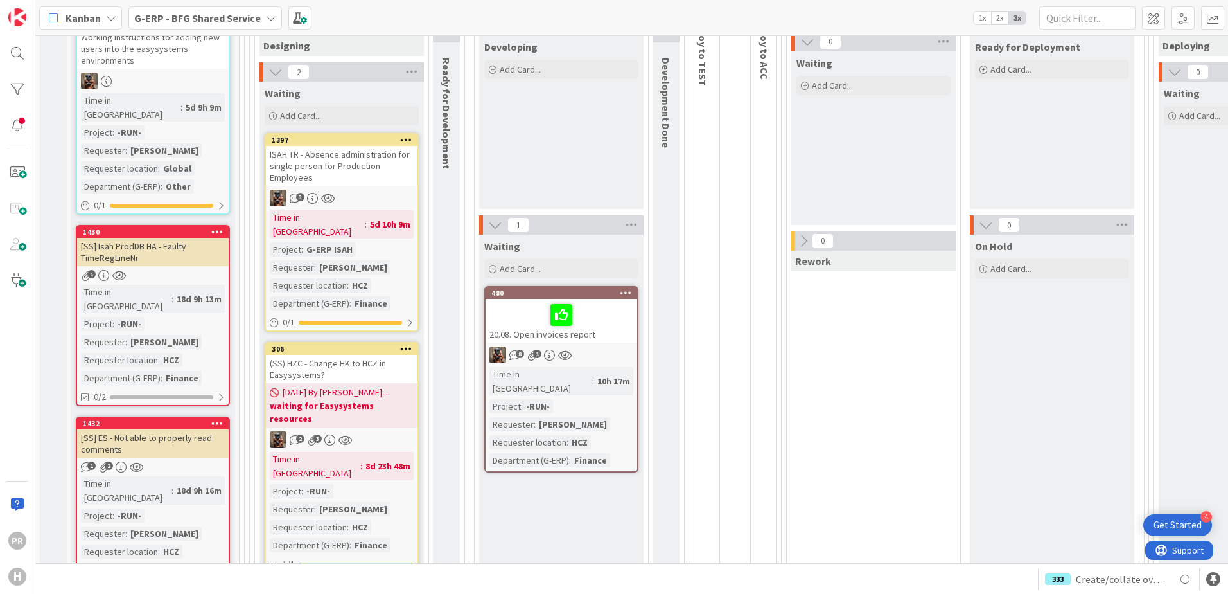
scroll to position [193, 0]
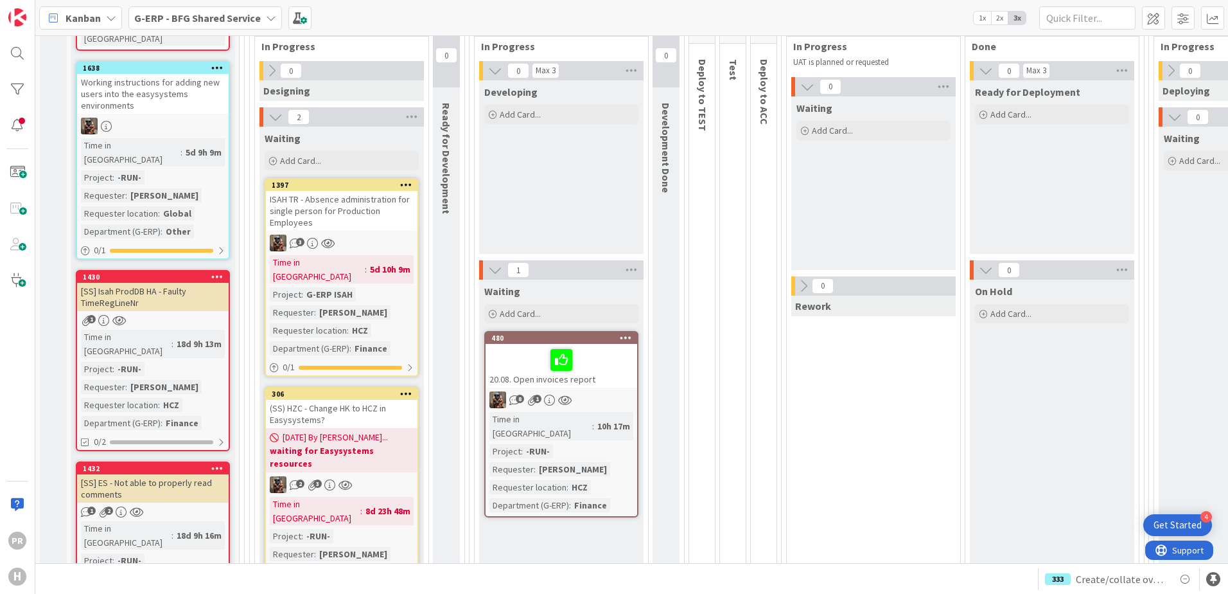
click at [182, 0] on div "[SS] ES - Not able to properly read comments" at bounding box center [153, 488] width 152 height 28
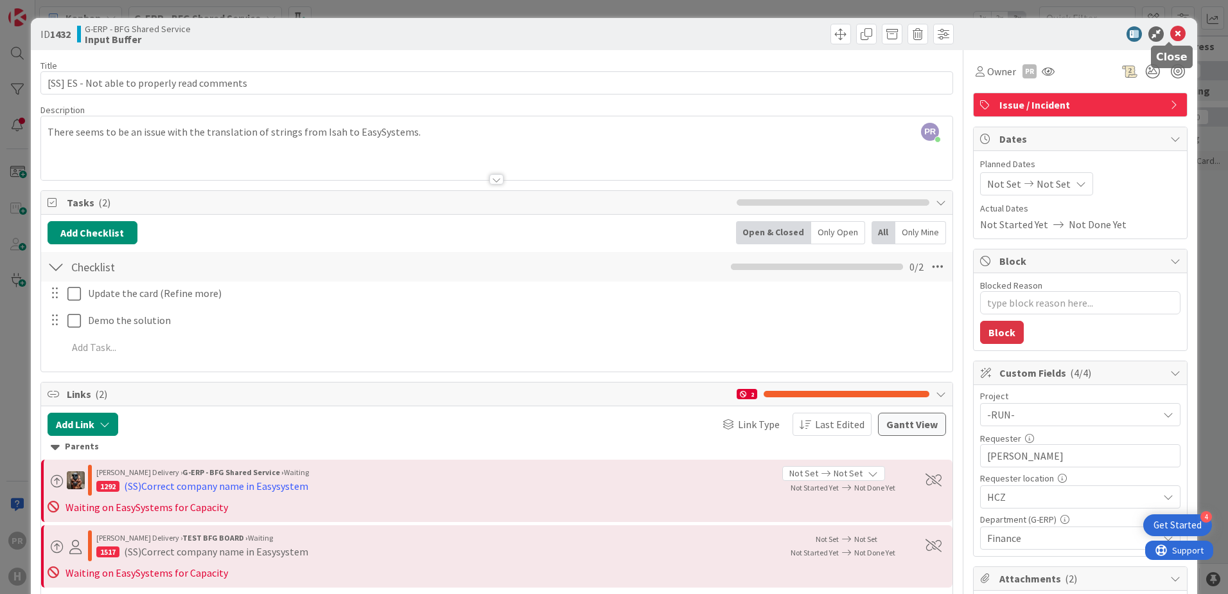
click at [329, 0] on icon at bounding box center [1178, 33] width 15 height 15
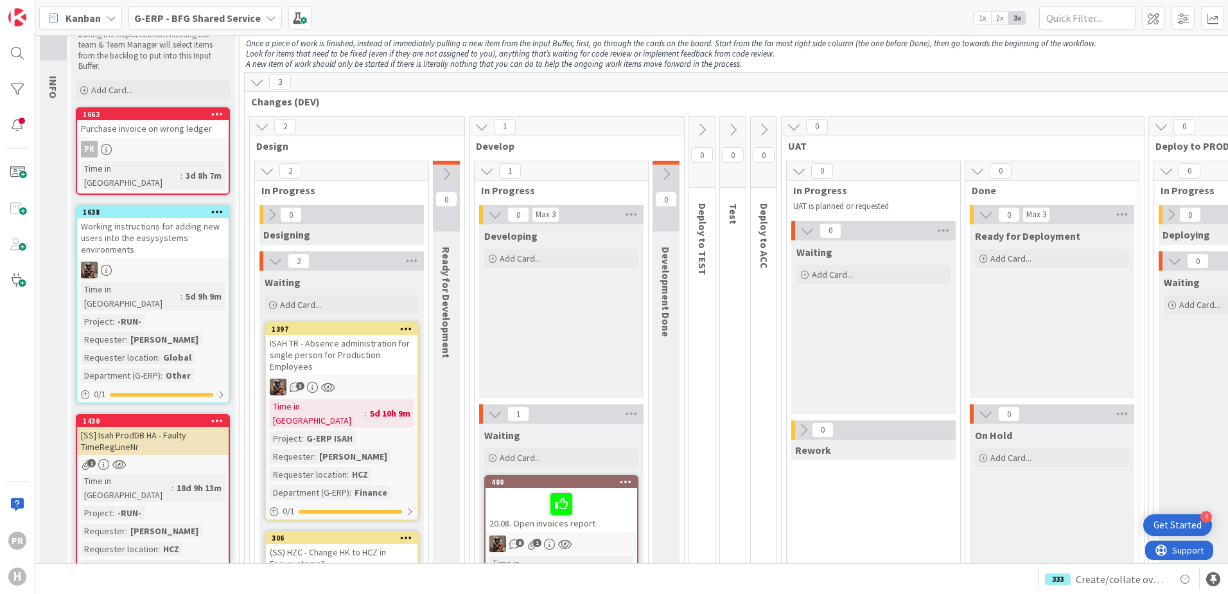
click at [162, 0] on div "[SS] Isah ProdDB HA - Faulty TimeRegLineNr" at bounding box center [153, 441] width 152 height 28
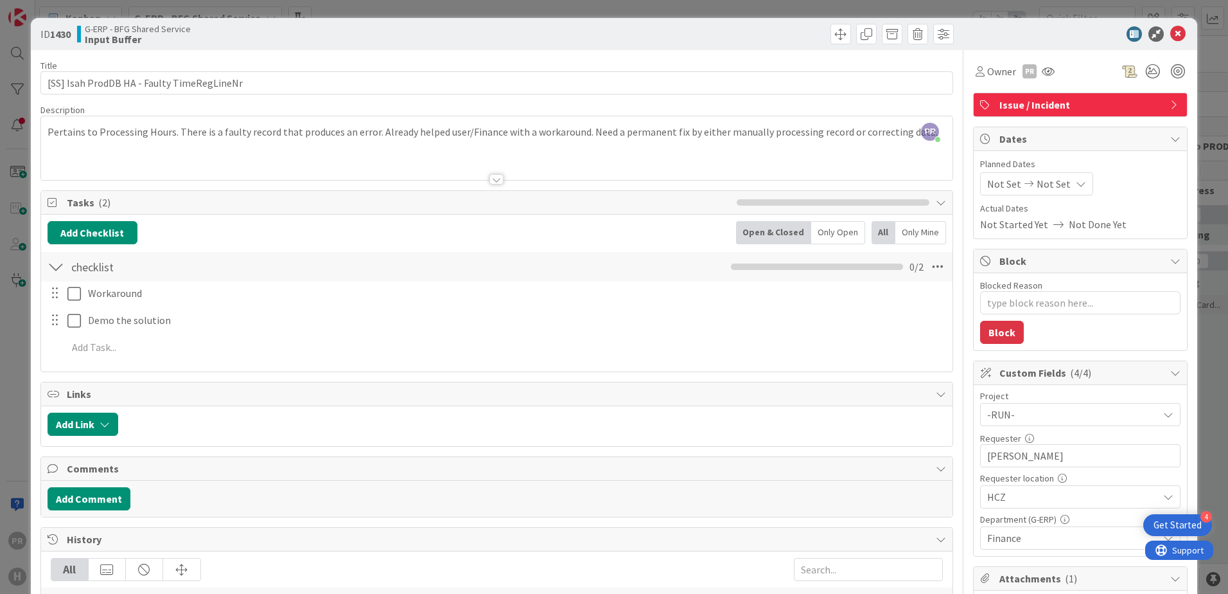
click at [329, 0] on div at bounding box center [497, 179] width 14 height 10
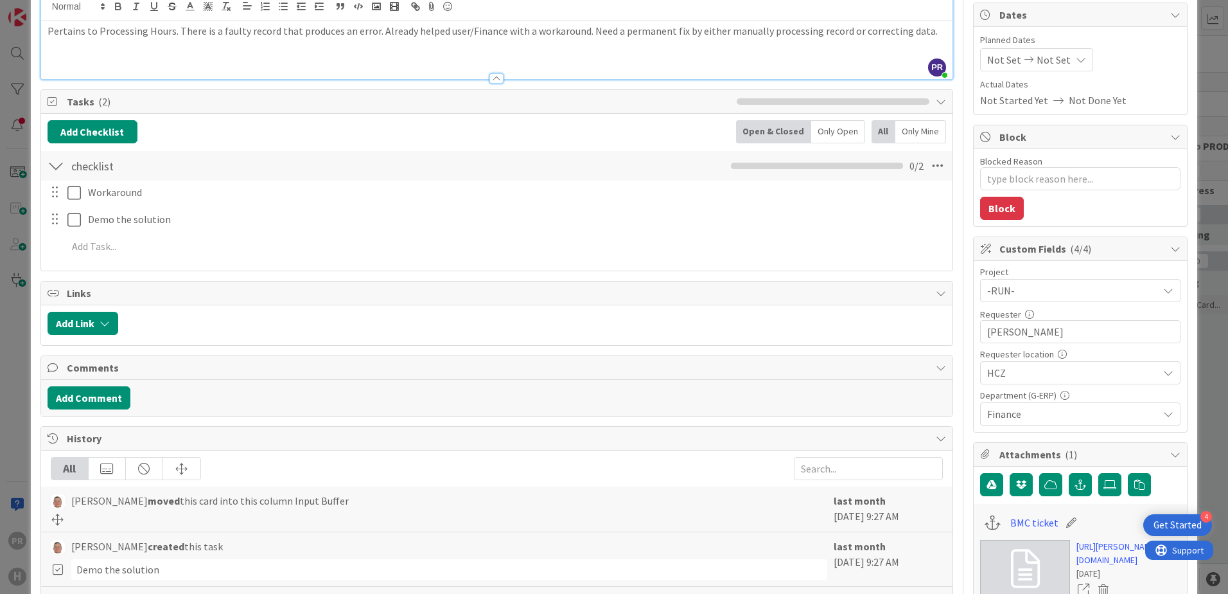
scroll to position [128, 0]
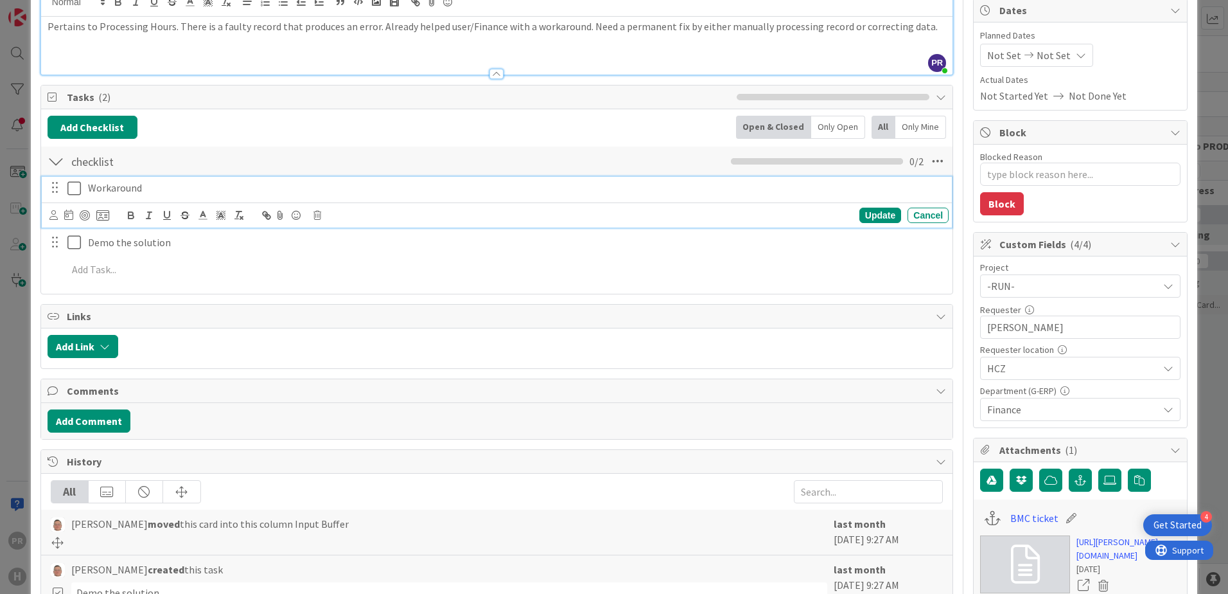
click at [78, 0] on icon at bounding box center [76, 188] width 19 height 15
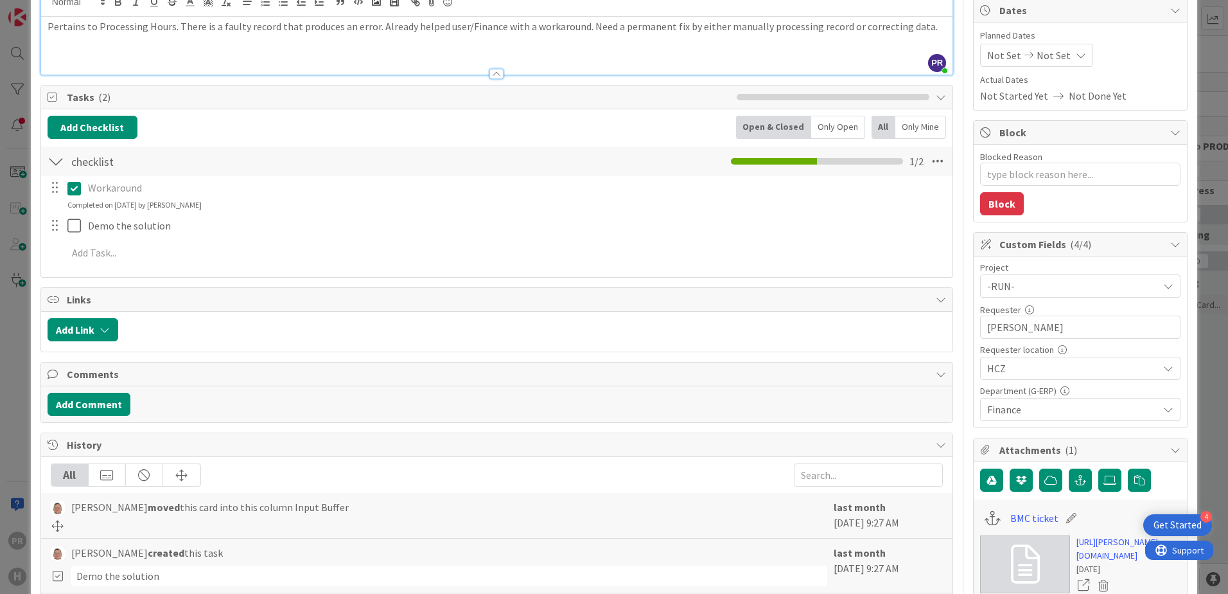
type textarea "x"
click at [109, 0] on button "Add Comment" at bounding box center [89, 404] width 83 height 23
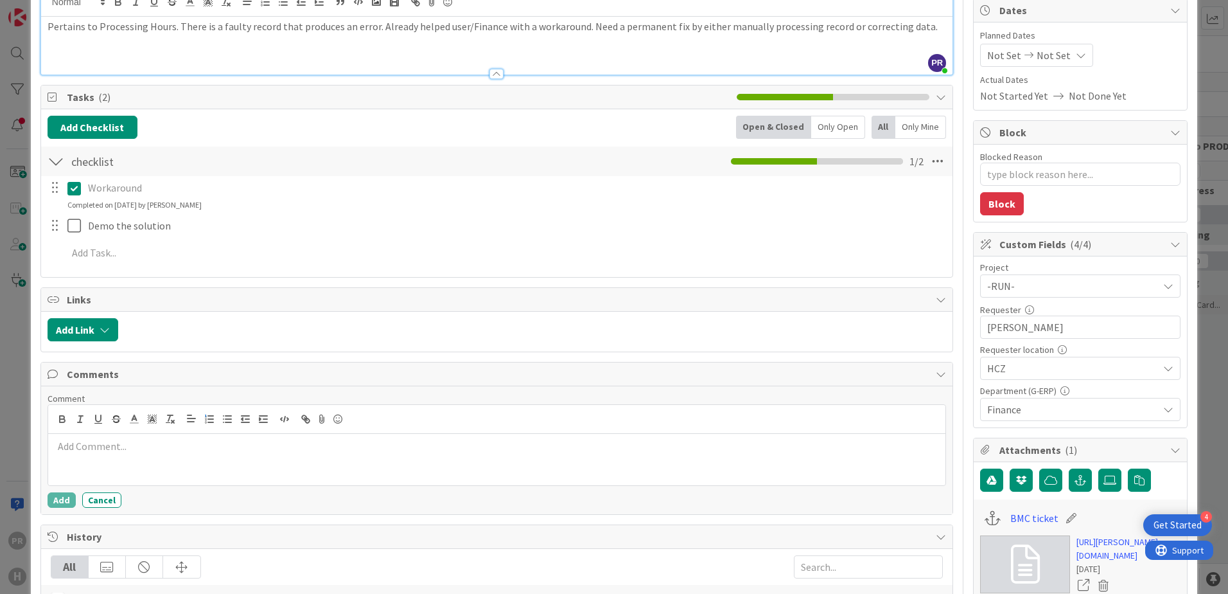
drag, startPoint x: 170, startPoint y: 448, endPoint x: 213, endPoint y: 415, distance: 54.1
click at [171, 0] on p at bounding box center [496, 446] width 887 height 15
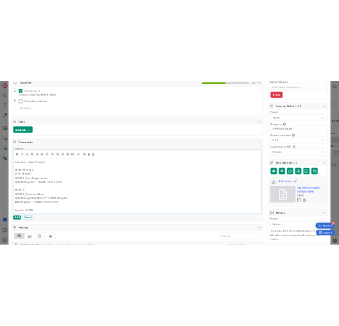
scroll to position [355, 0]
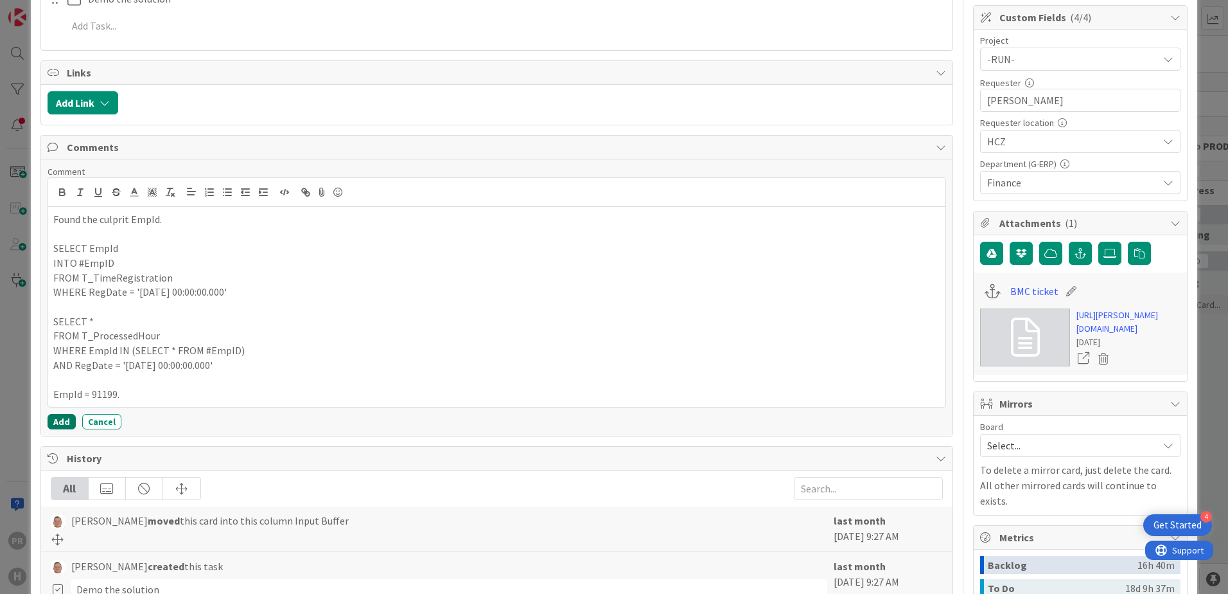
click at [51, 0] on button "Add" at bounding box center [62, 421] width 28 height 15
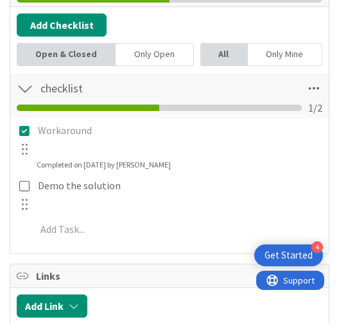
type textarea "x"
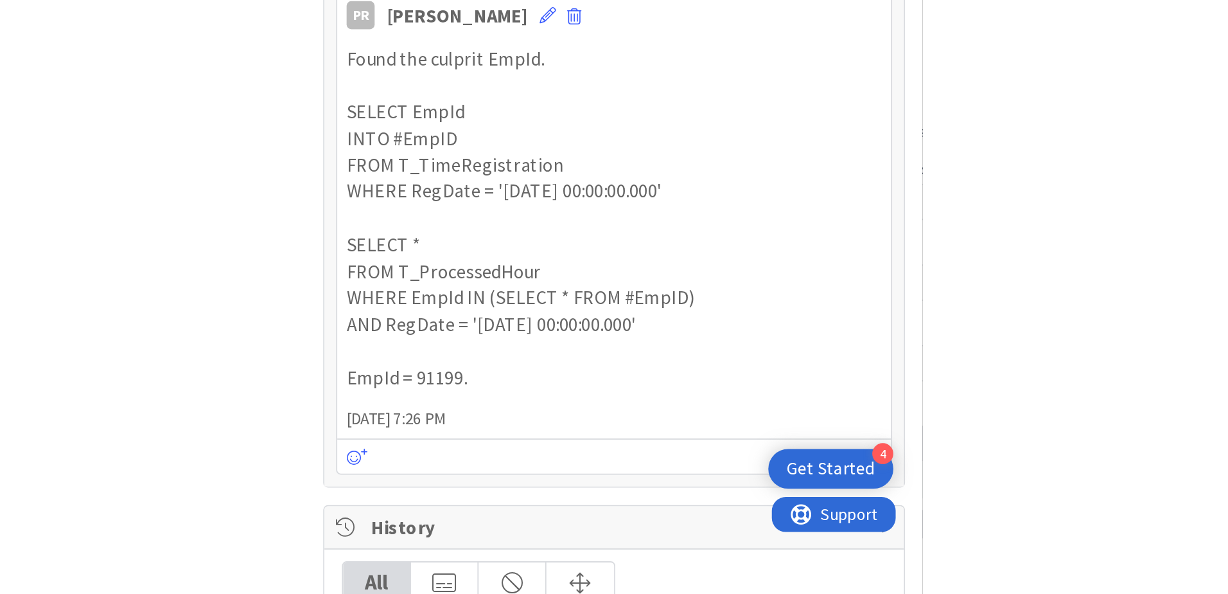
scroll to position [612, 0]
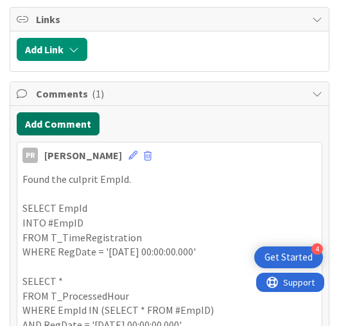
click at [67, 0] on button "Add Comment" at bounding box center [58, 123] width 83 height 23
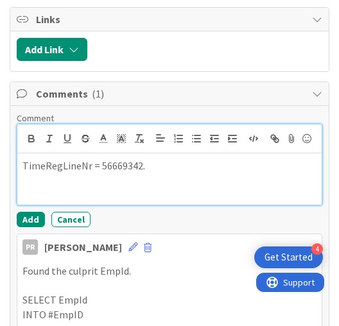
click at [33, 0] on button "Add" at bounding box center [31, 219] width 28 height 15
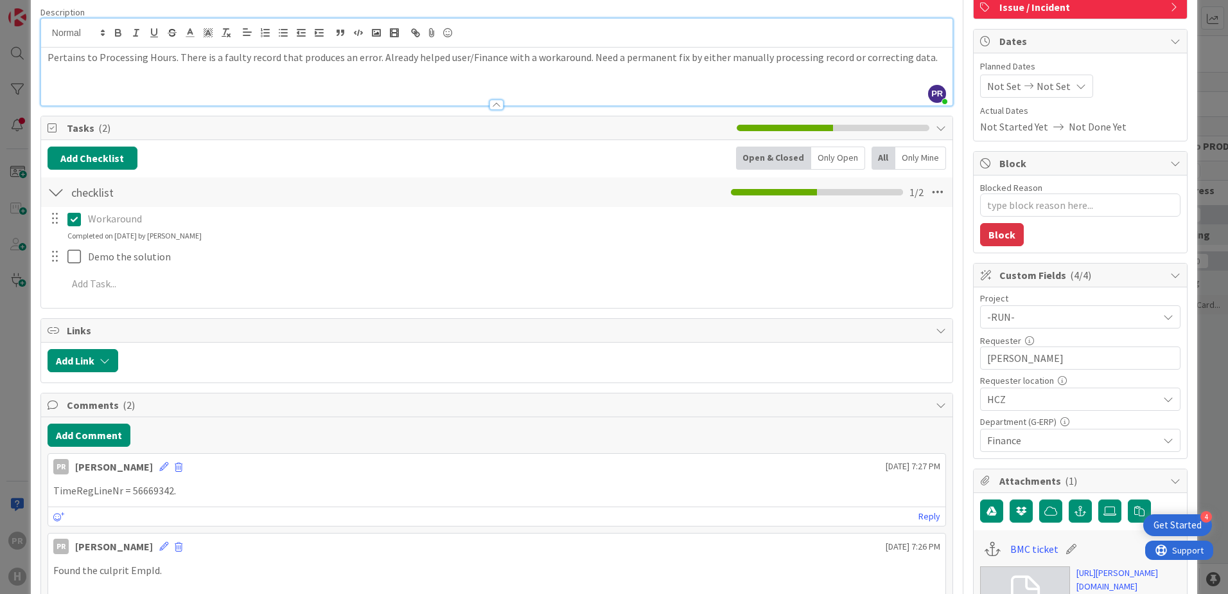
scroll to position [0, 0]
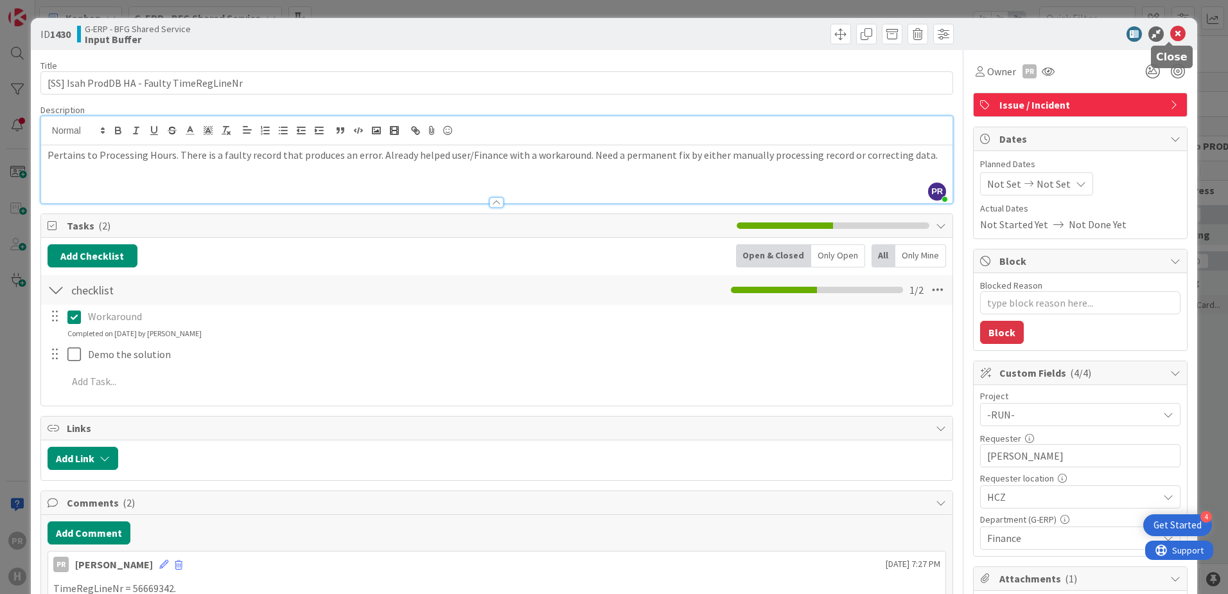
drag, startPoint x: 1174, startPoint y: 29, endPoint x: 1126, endPoint y: 42, distance: 50.0
click at [329, 0] on icon at bounding box center [1178, 33] width 15 height 15
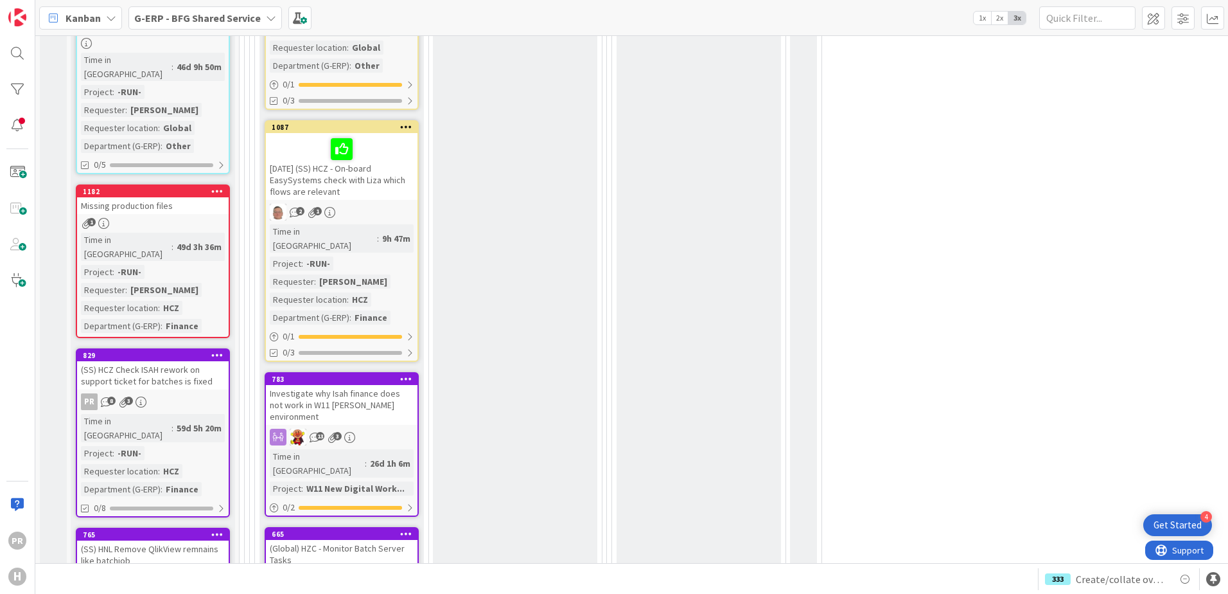
scroll to position [2249, 0]
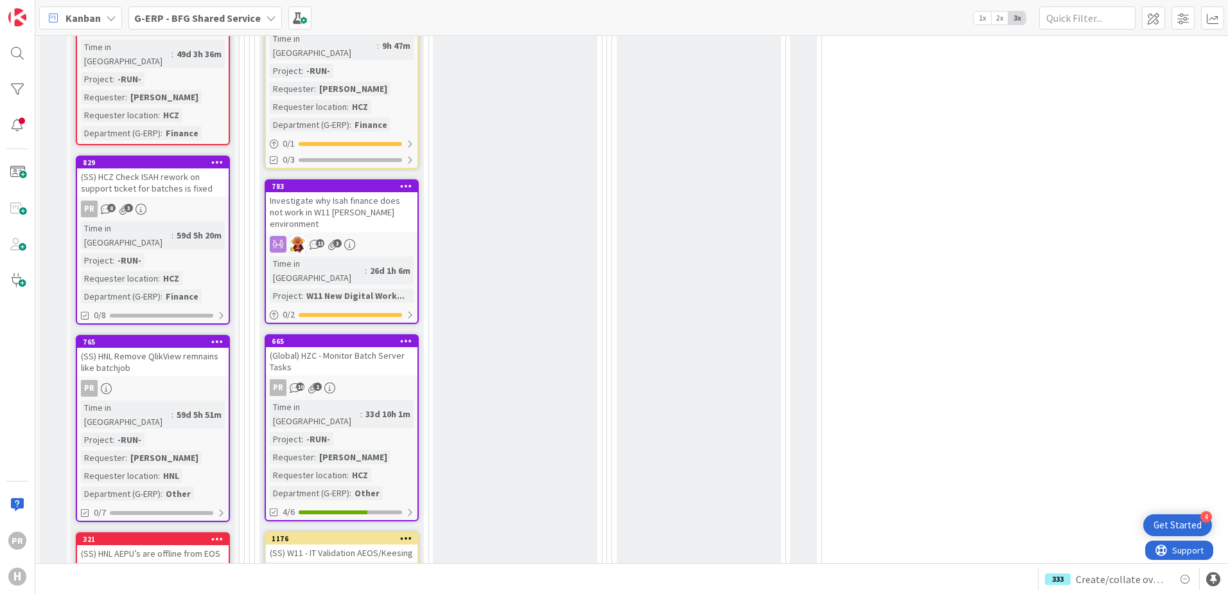
click at [184, 0] on div "(SS) HNL AEPU’s are offline from EOS" at bounding box center [153, 553] width 152 height 17
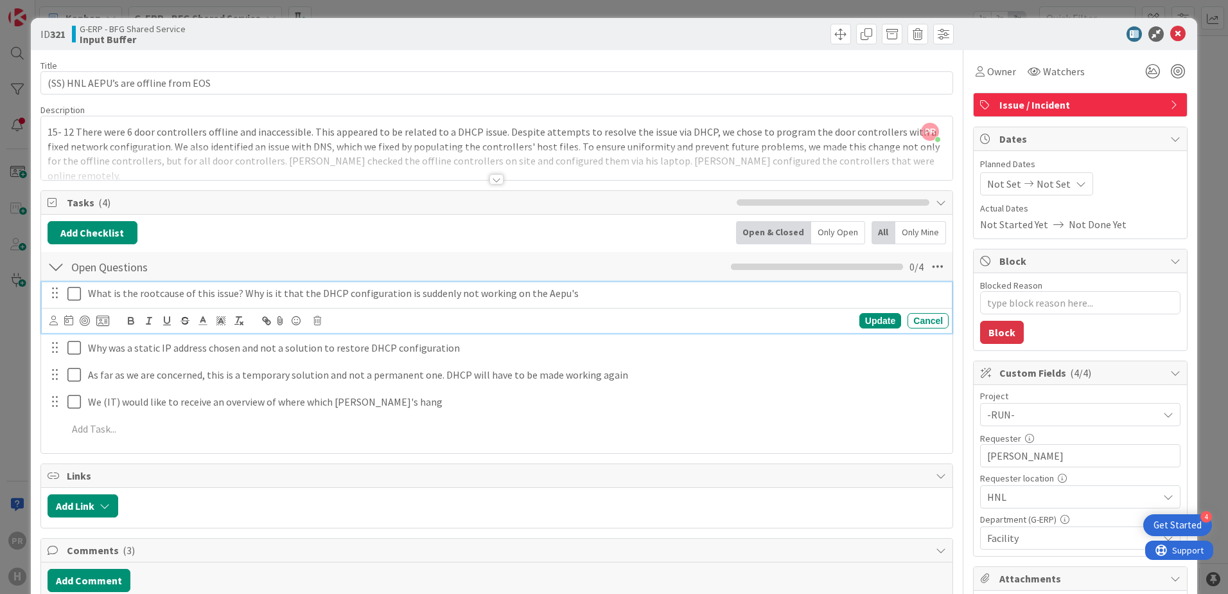
click at [72, 0] on icon at bounding box center [76, 293] width 19 height 15
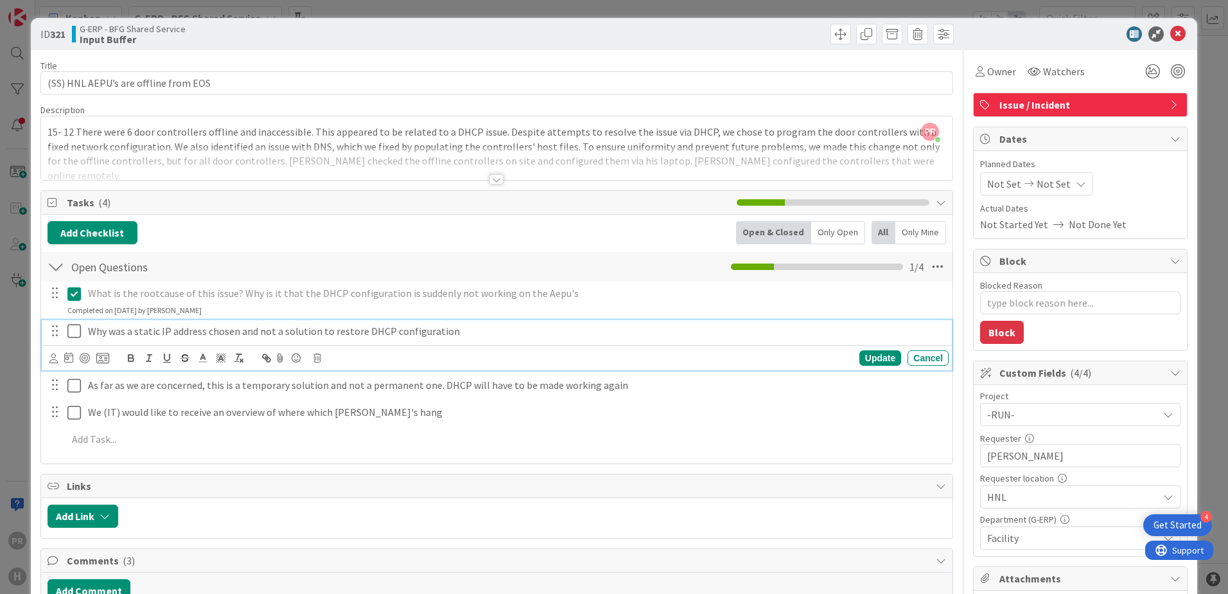
click at [75, 0] on icon at bounding box center [76, 330] width 19 height 15
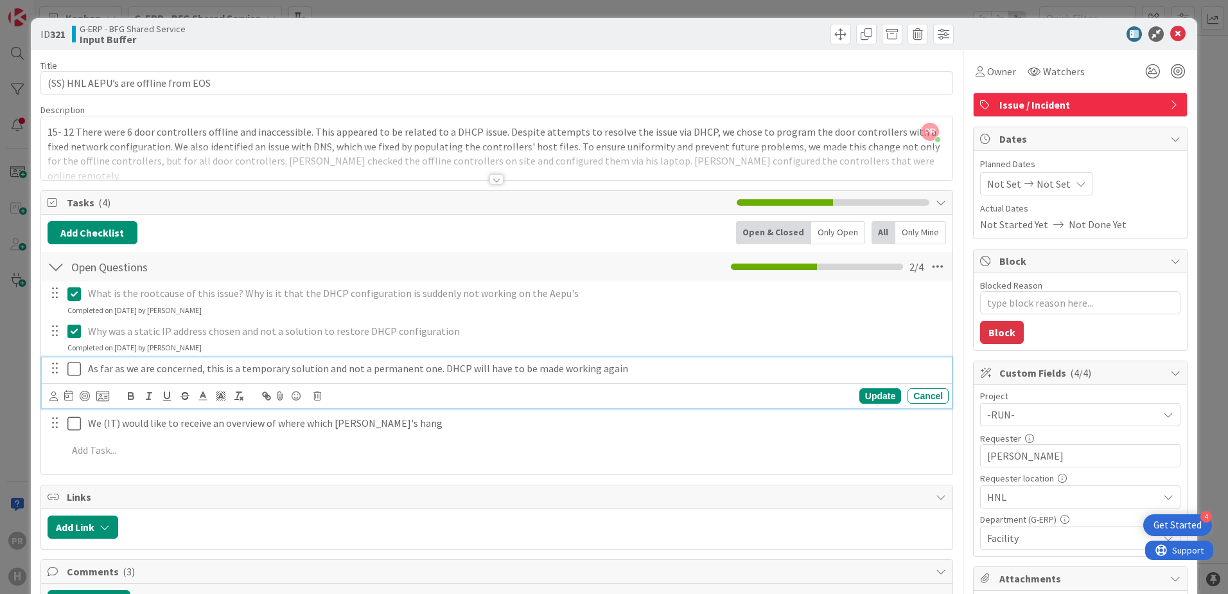
click at [75, 0] on icon at bounding box center [76, 368] width 19 height 15
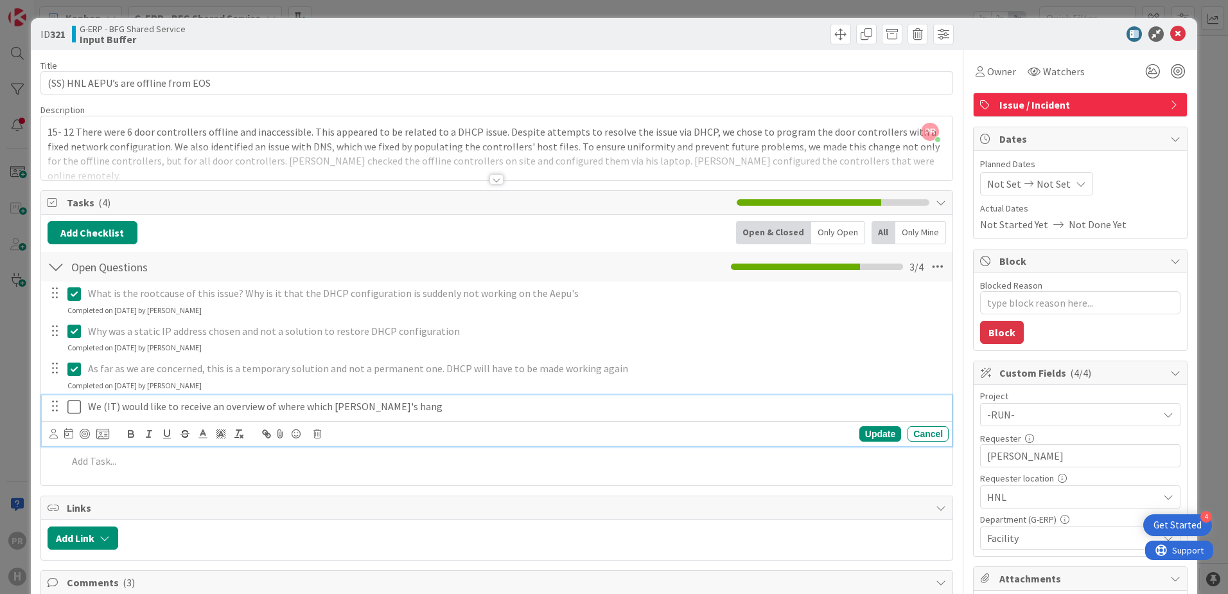
click at [68, 0] on icon at bounding box center [76, 406] width 19 height 15
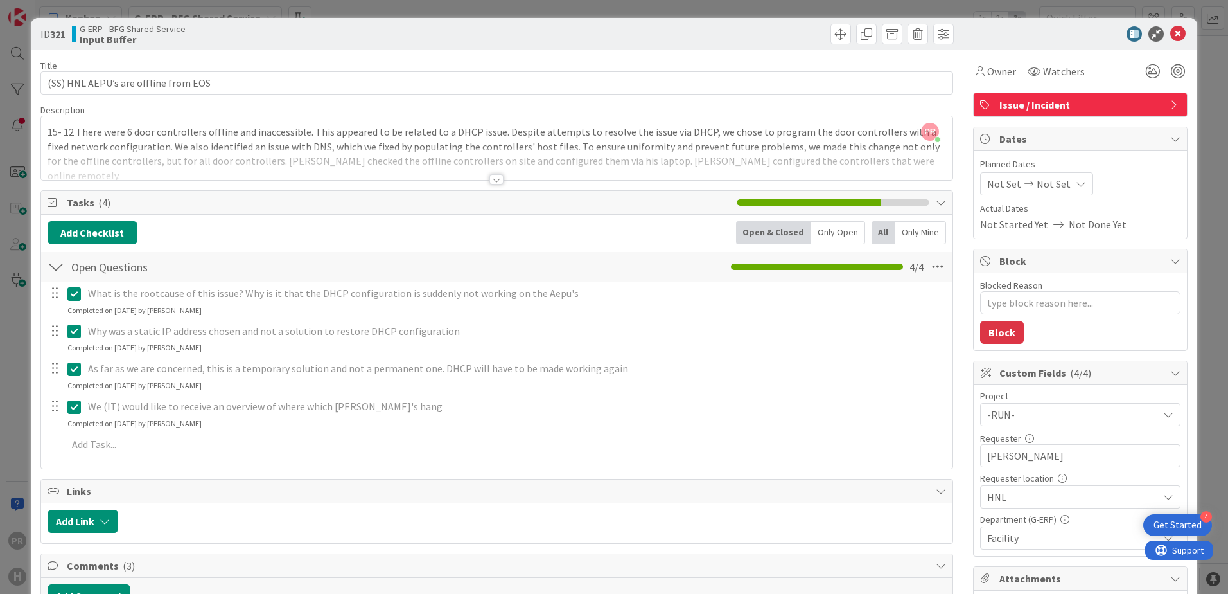
type textarea "x"
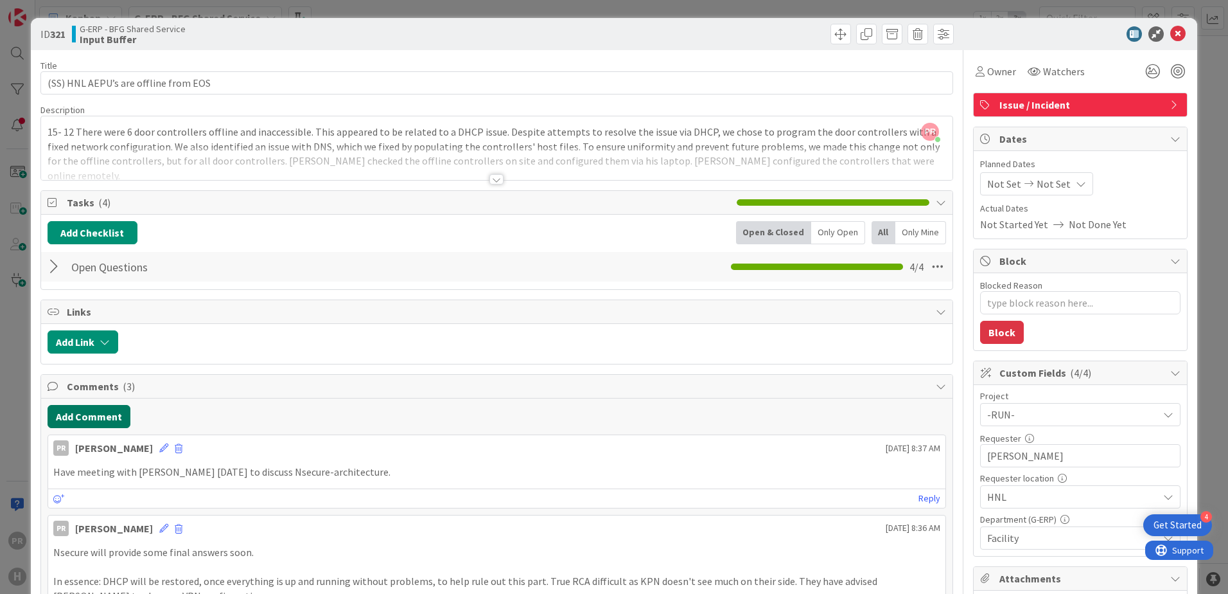
click at [106, 0] on button "Add Comment" at bounding box center [89, 416] width 83 height 23
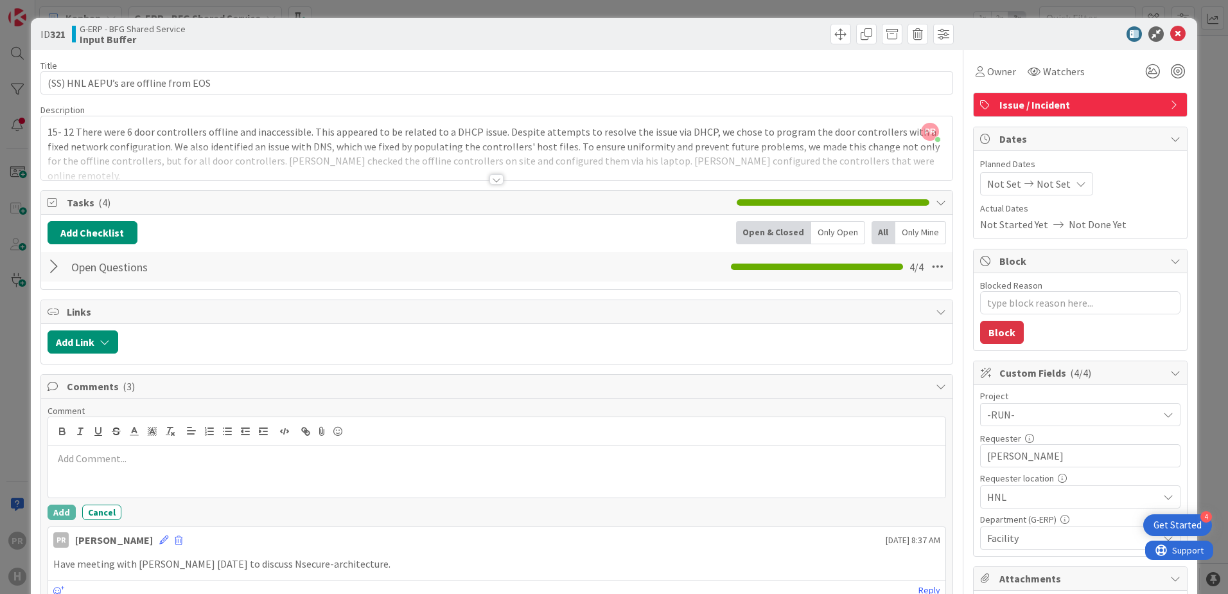
click at [159, 0] on p at bounding box center [496, 458] width 887 height 15
click at [55, 0] on button "Add" at bounding box center [62, 511] width 28 height 15
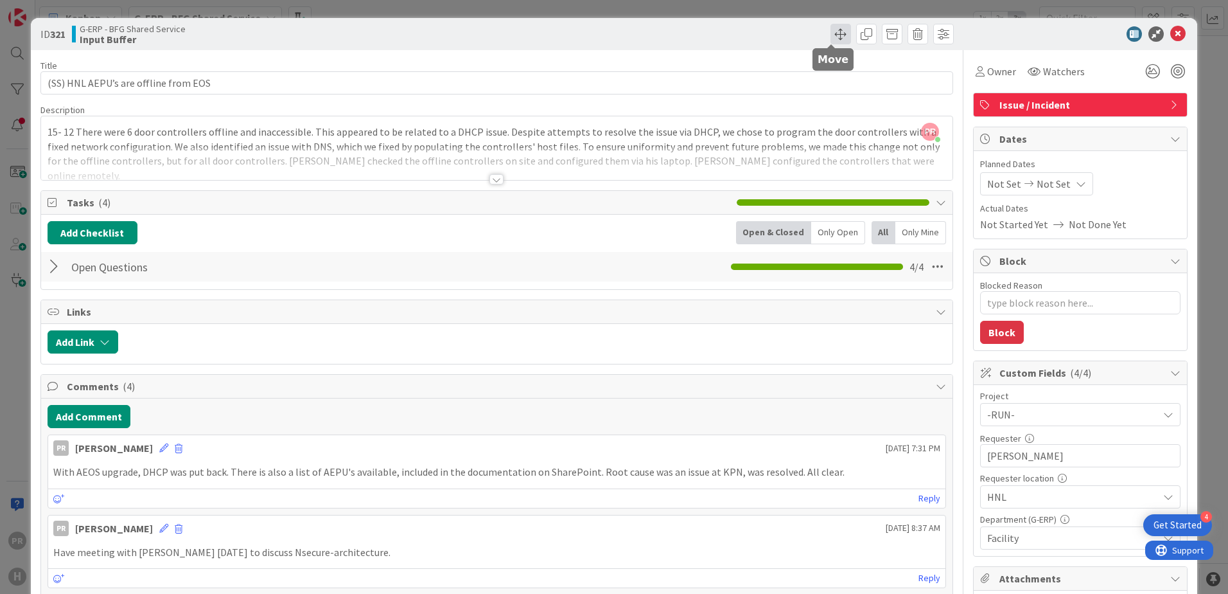
click at [329, 0] on span at bounding box center [841, 34] width 21 height 21
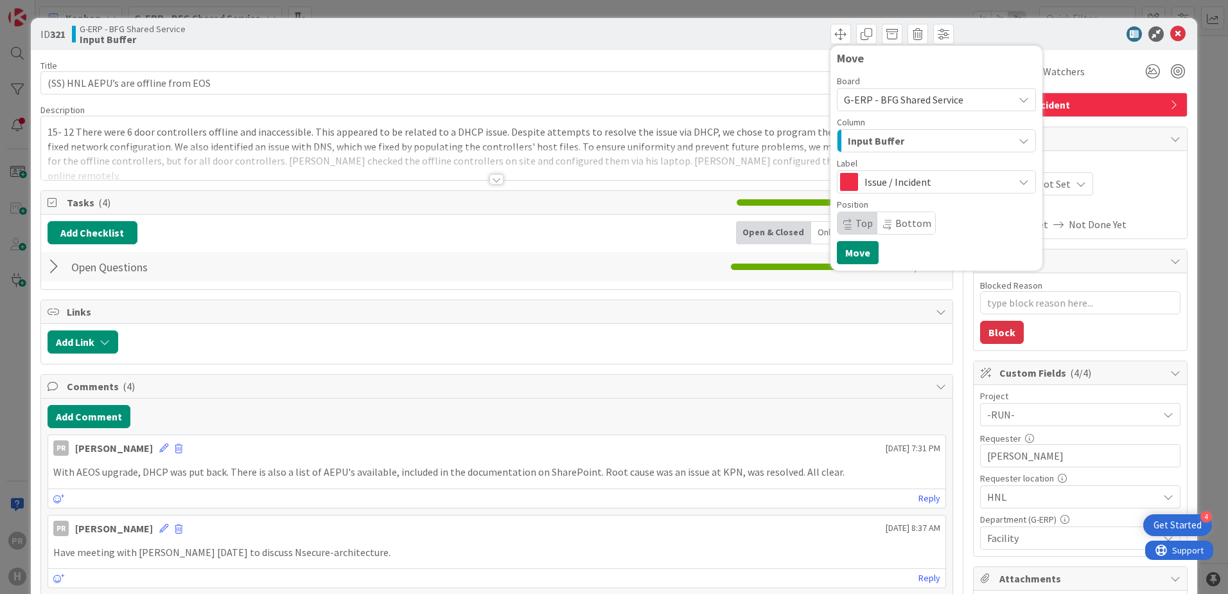
click at [329, 0] on span "Input Buffer" at bounding box center [876, 140] width 57 height 17
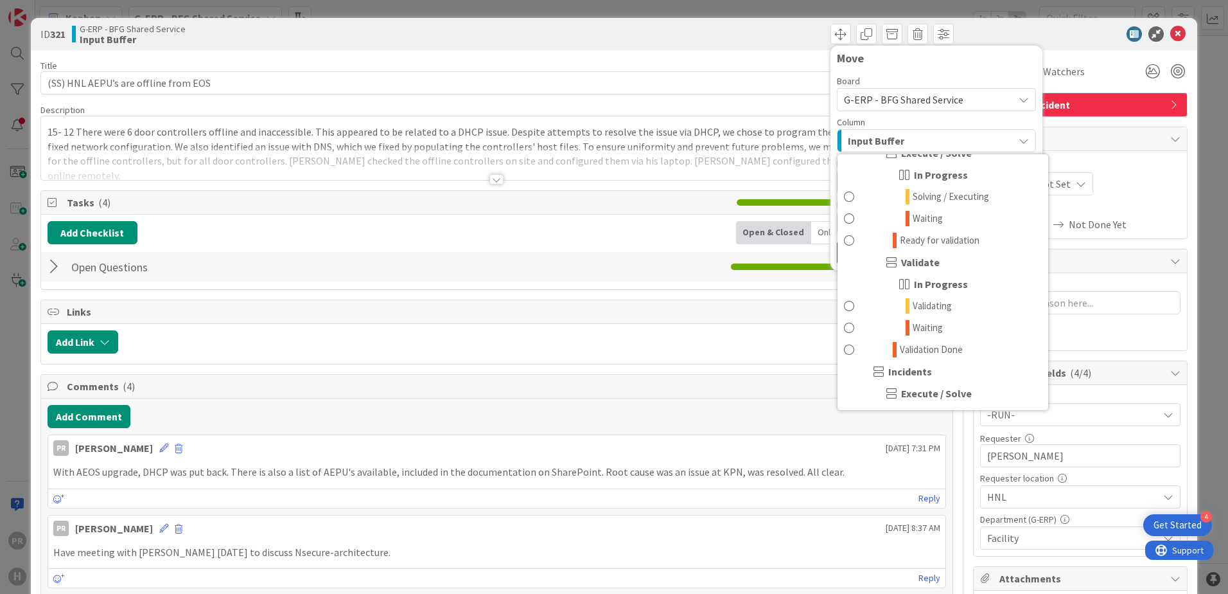
scroll to position [964, 0]
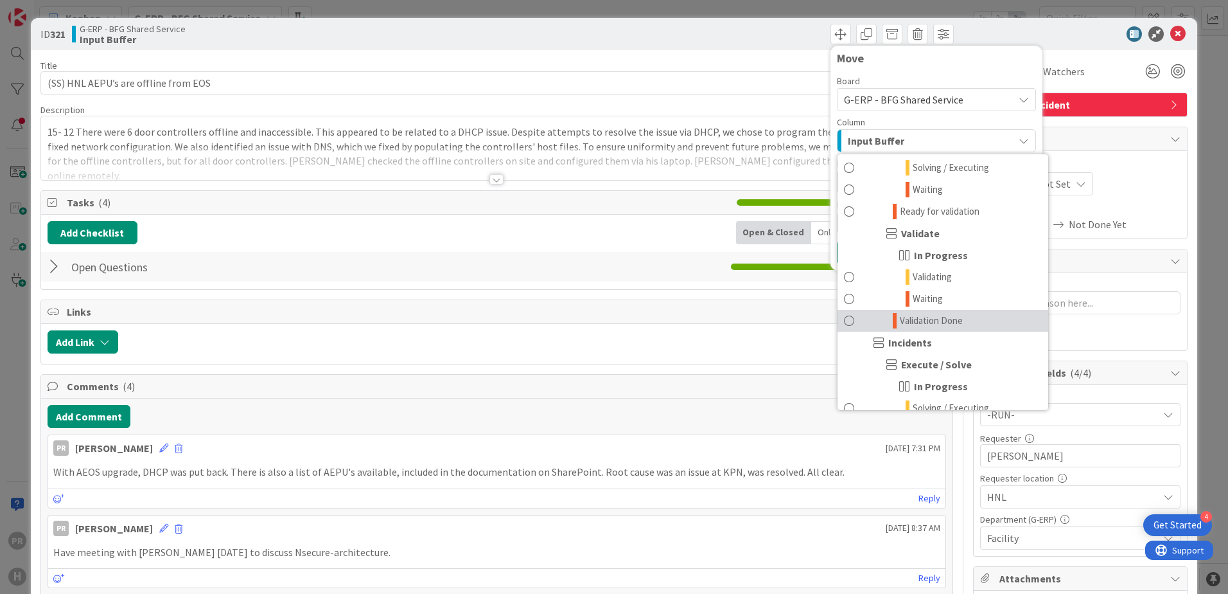
click at [329, 0] on span "Validation Done" at bounding box center [931, 320] width 63 height 15
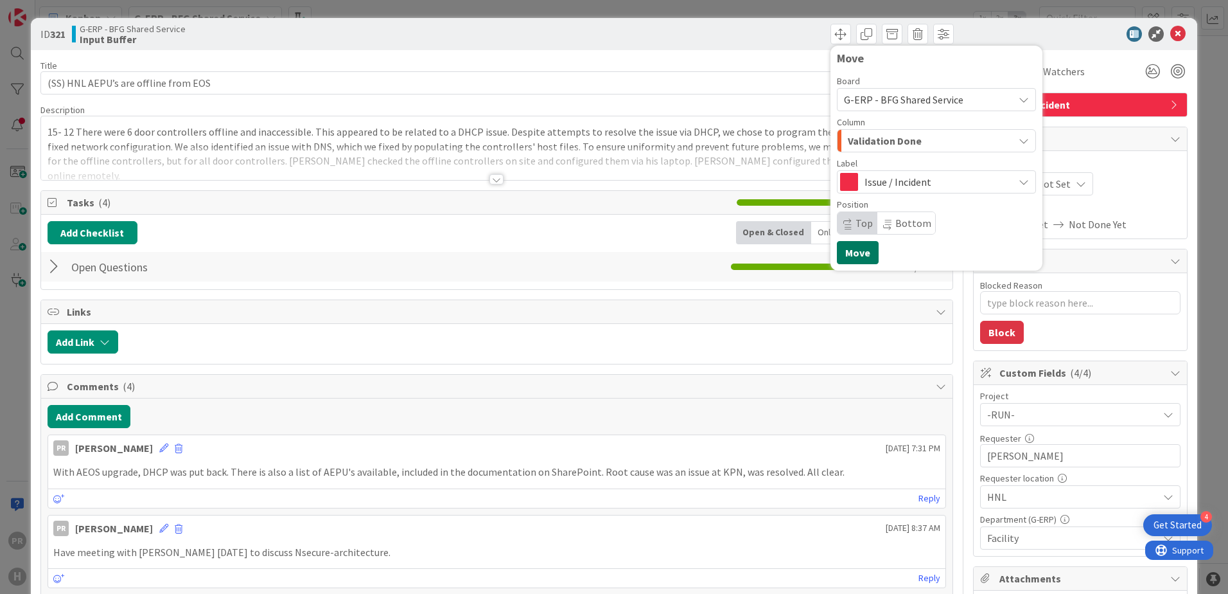
click at [329, 0] on button "Move" at bounding box center [858, 252] width 42 height 23
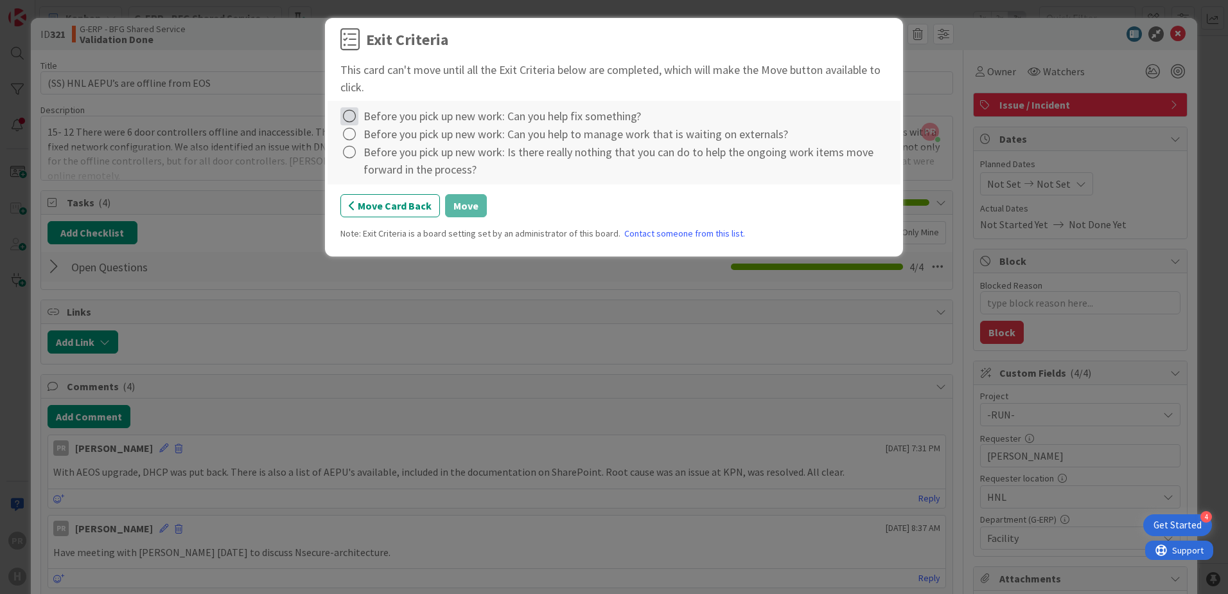
click at [329, 0] on icon at bounding box center [350, 116] width 18 height 18
click at [329, 0] on link "Complete" at bounding box center [421, 142] width 161 height 19
click at [329, 0] on icon at bounding box center [350, 134] width 18 height 18
click at [329, 0] on link "Complete" at bounding box center [421, 160] width 161 height 19
click at [329, 0] on icon at bounding box center [350, 152] width 18 height 18
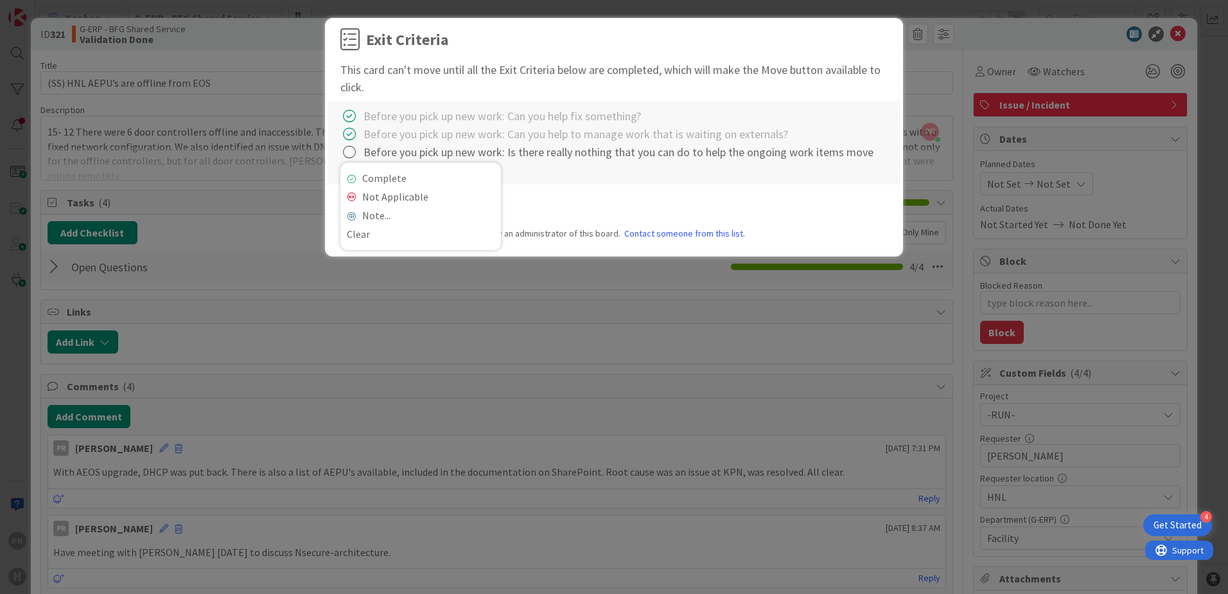
click at [329, 0] on div "Complete Not Applicable Note... Clear" at bounding box center [421, 206] width 161 height 87
click at [329, 0] on link "Complete" at bounding box center [421, 178] width 161 height 19
click at [329, 0] on icon at bounding box center [350, 152] width 18 height 18
drag, startPoint x: 377, startPoint y: 195, endPoint x: 367, endPoint y: 174, distance: 23.0
click at [329, 0] on link "Not Applicable" at bounding box center [421, 197] width 161 height 19
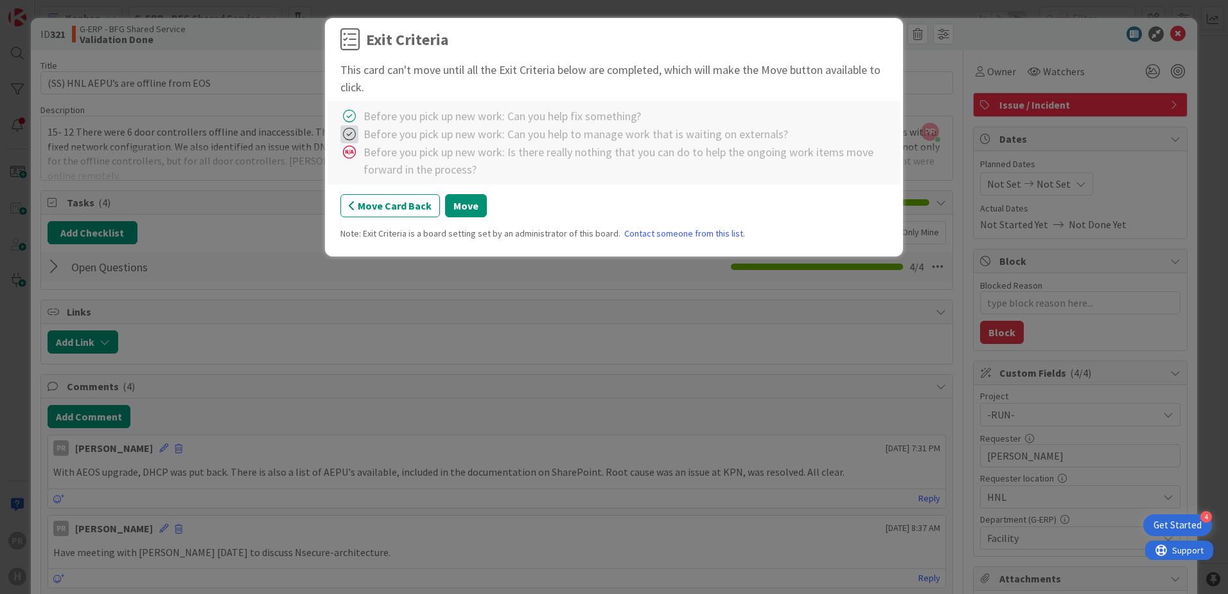
click at [329, 0] on icon at bounding box center [350, 134] width 18 height 18
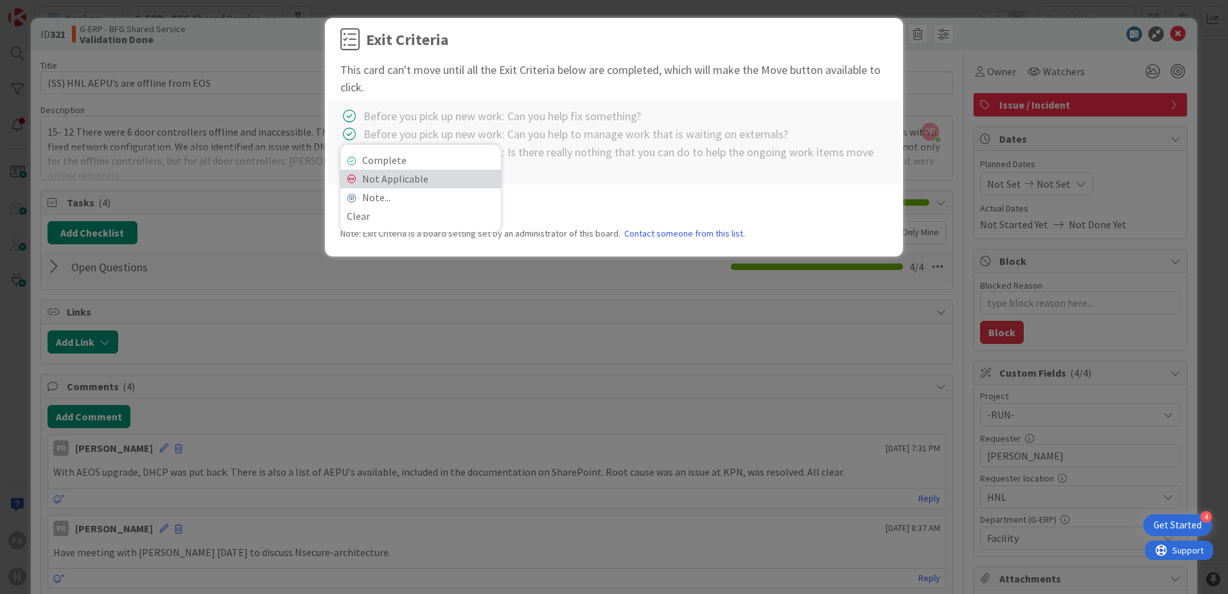
click at [329, 0] on link "Not Applicable" at bounding box center [421, 179] width 161 height 19
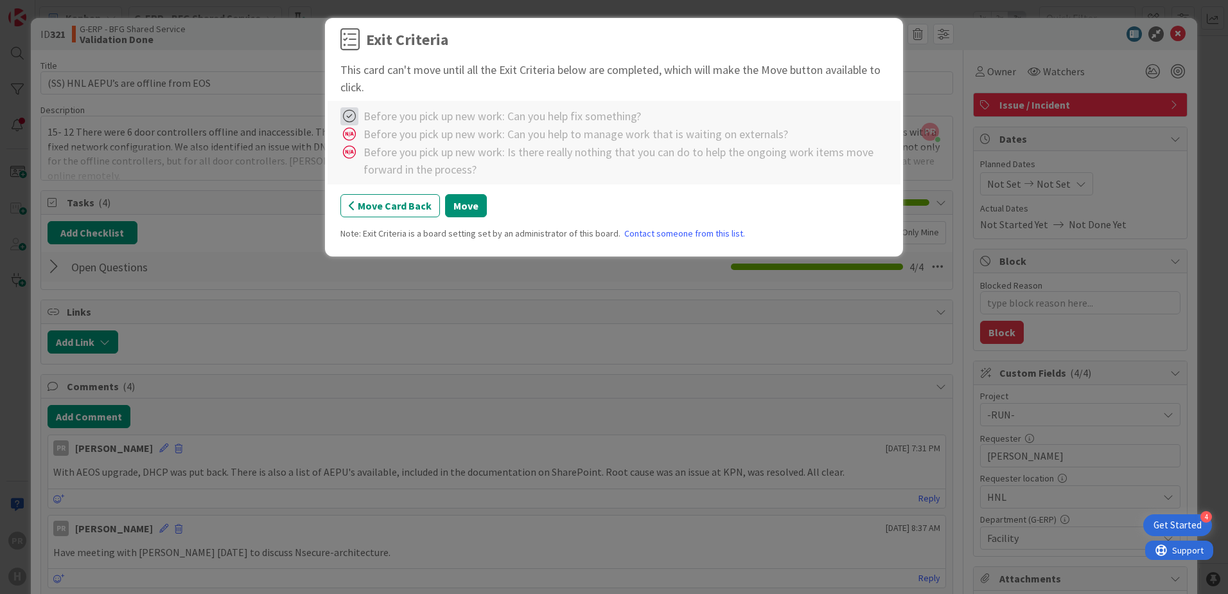
click at [329, 0] on icon at bounding box center [350, 116] width 18 height 18
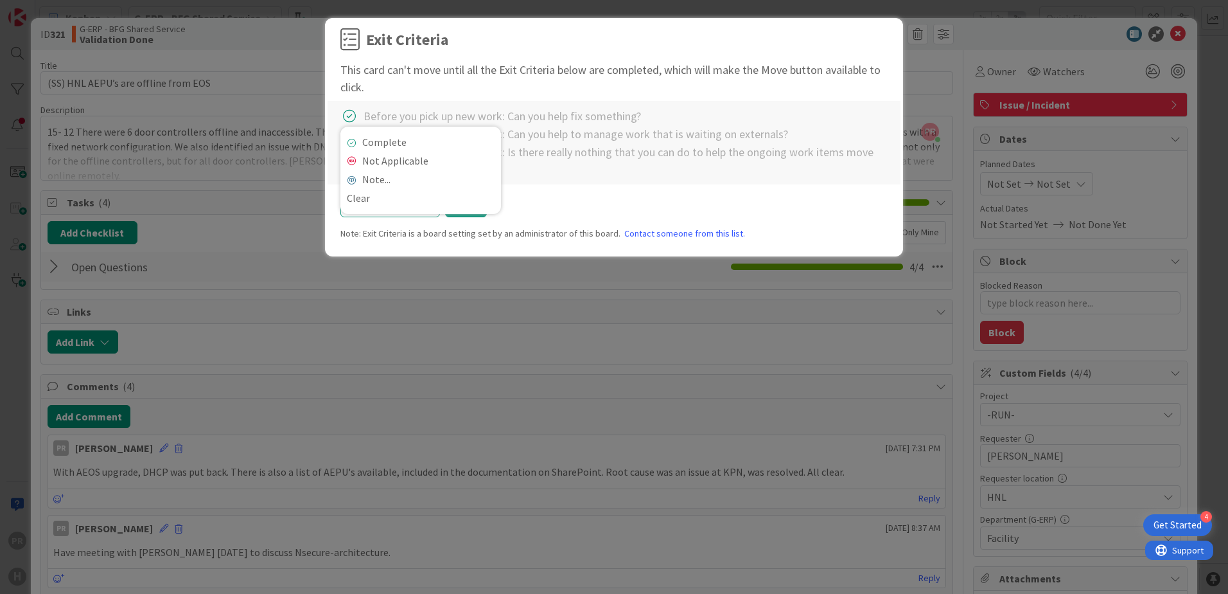
click at [329, 0] on div "This card can't move until all the Exit Criteria below are completed, which wil…" at bounding box center [614, 78] width 547 height 35
click at [329, 0] on button "Move" at bounding box center [466, 205] width 42 height 23
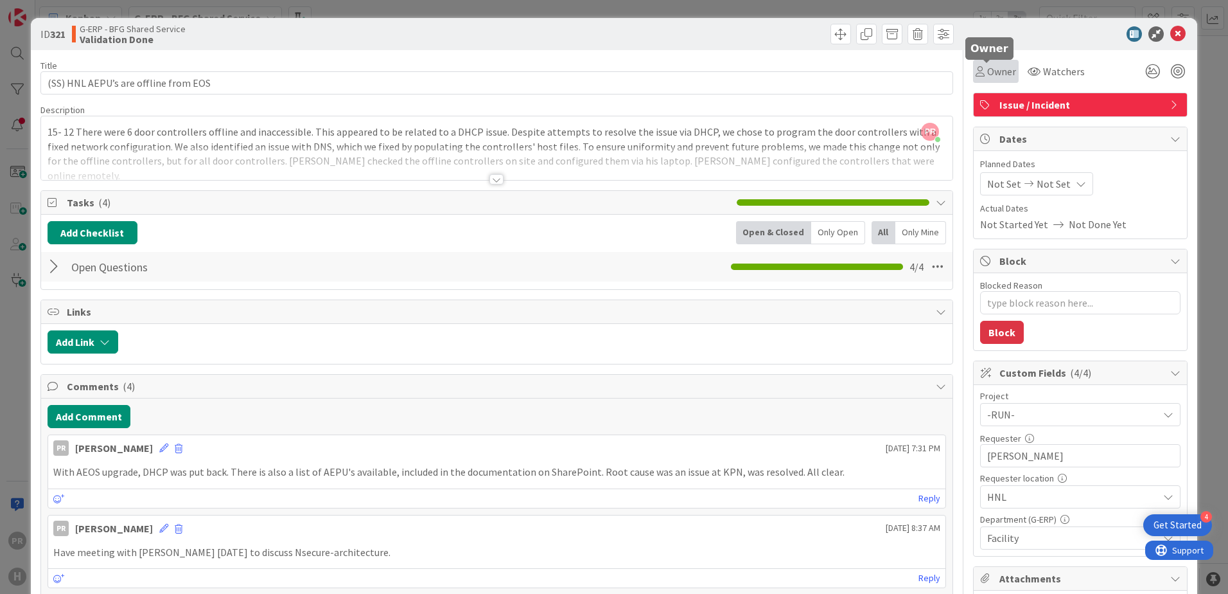
click at [329, 0] on span "Owner" at bounding box center [1001, 71] width 29 height 15
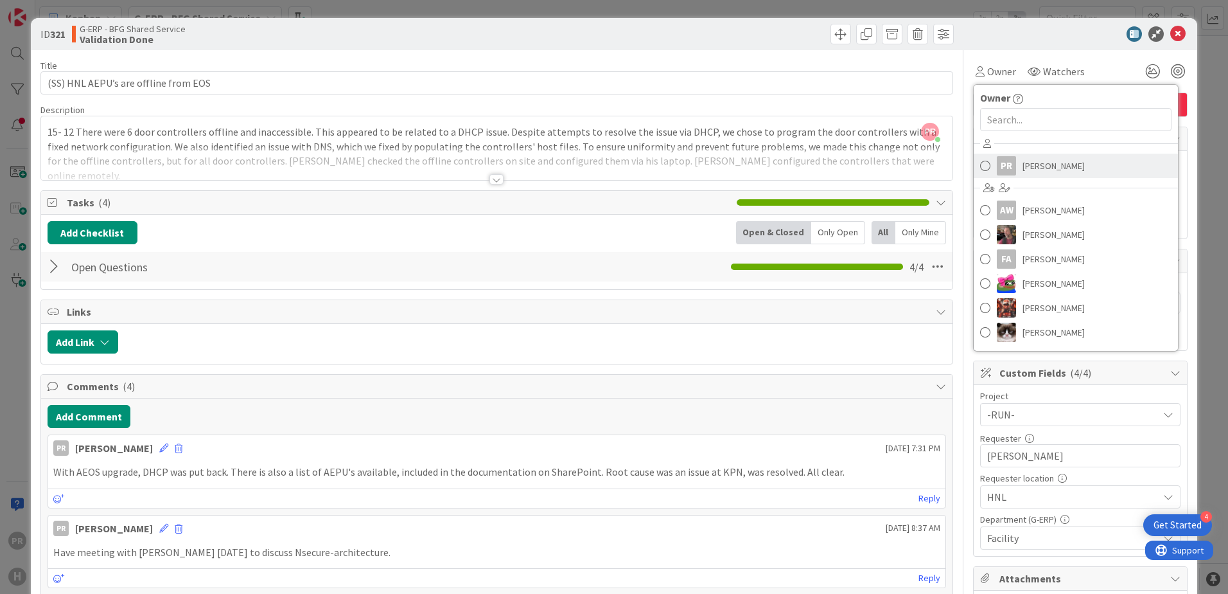
click at [329, 0] on div "PR" at bounding box center [1006, 165] width 19 height 19
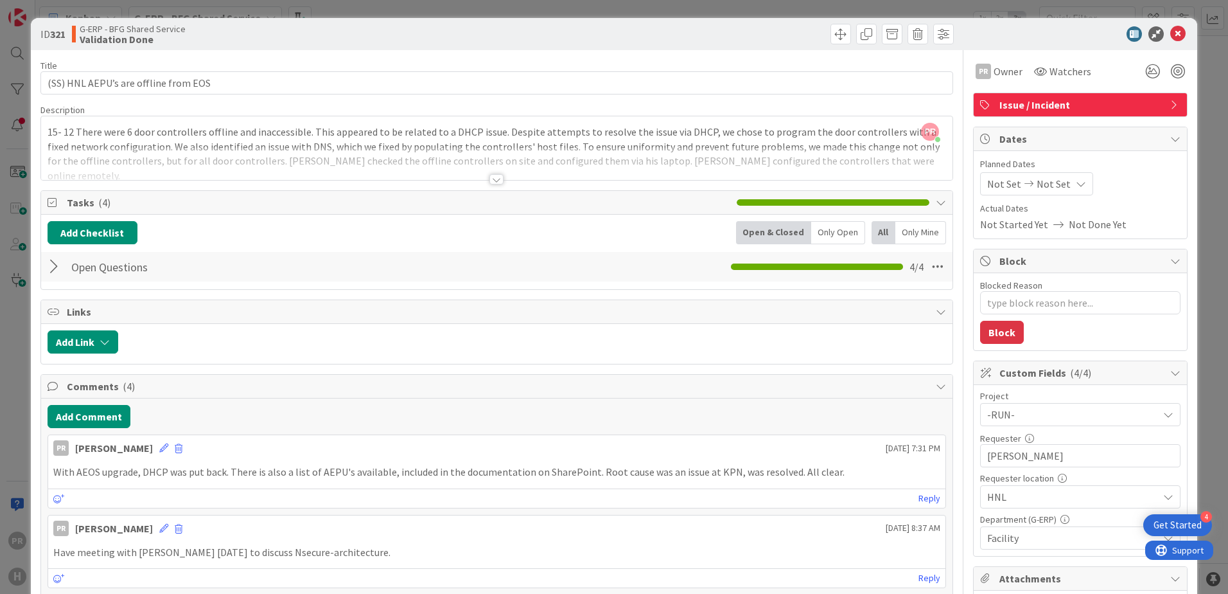
click at [329, 0] on div at bounding box center [1073, 33] width 227 height 15
click at [329, 0] on icon at bounding box center [1178, 33] width 15 height 15
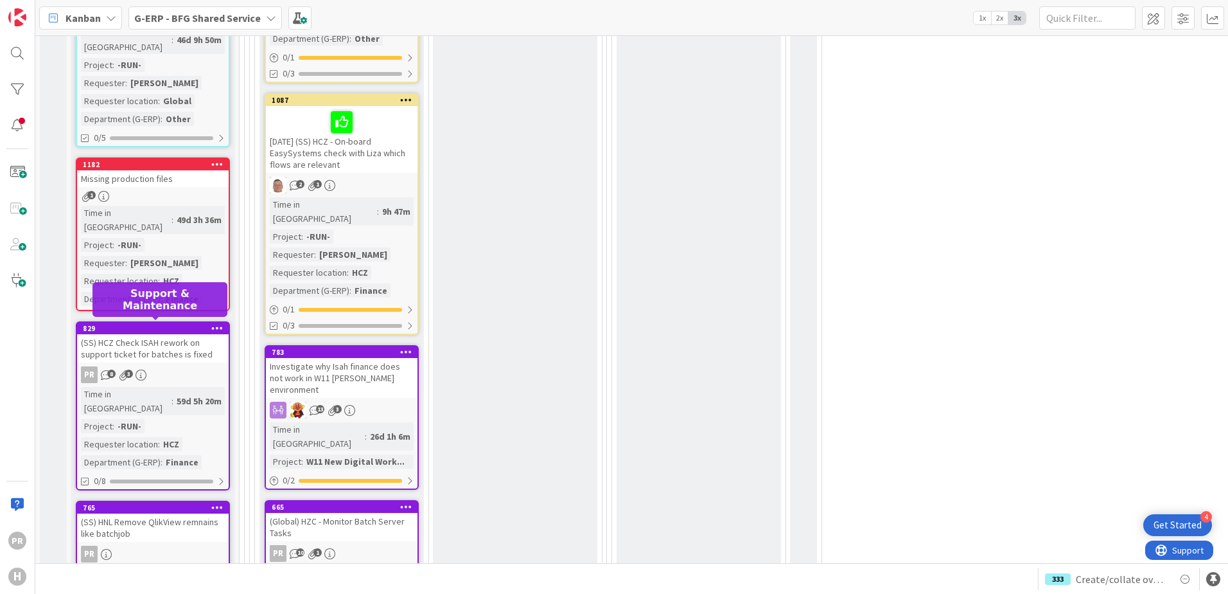
scroll to position [2056, 0]
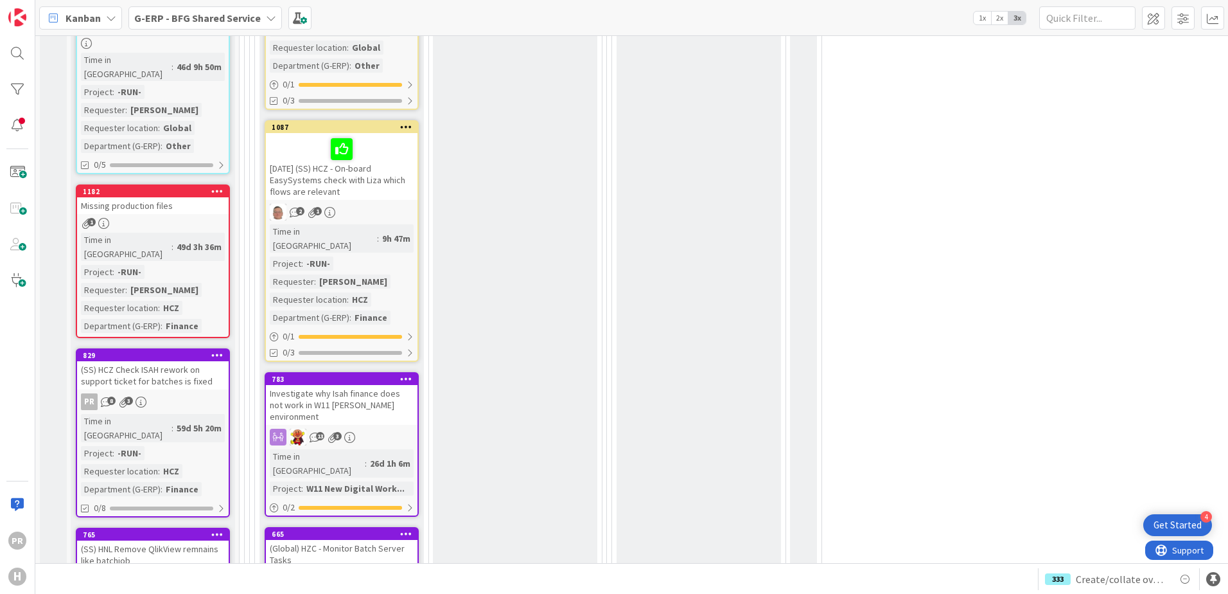
click at [186, 0] on div "(SS) HCZ Check ISAH rework on support ticket for batches is fixed" at bounding box center [153, 375] width 152 height 28
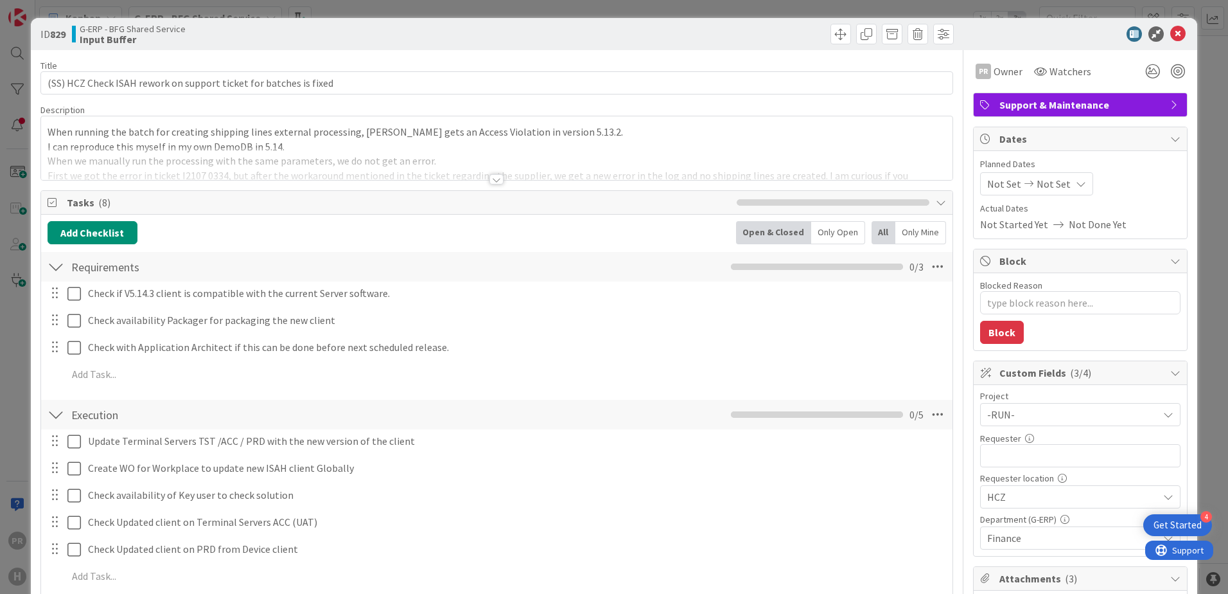
type textarea "x"
click at [329, 0] on div at bounding box center [497, 179] width 14 height 10
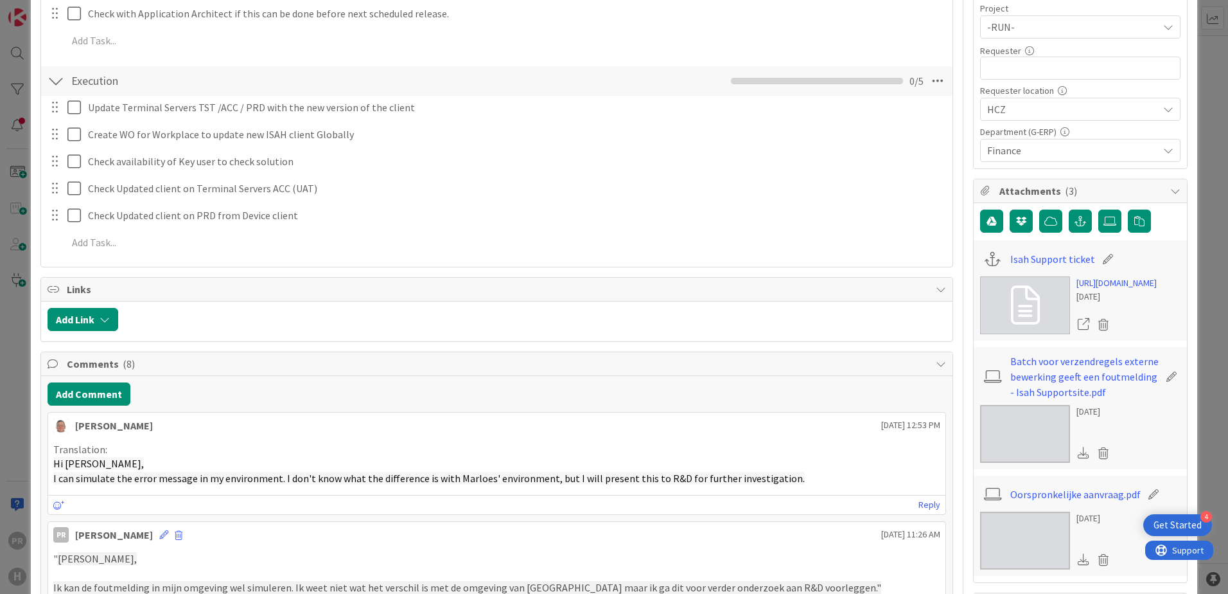
scroll to position [450, 0]
